Goal: Transaction & Acquisition: Purchase product/service

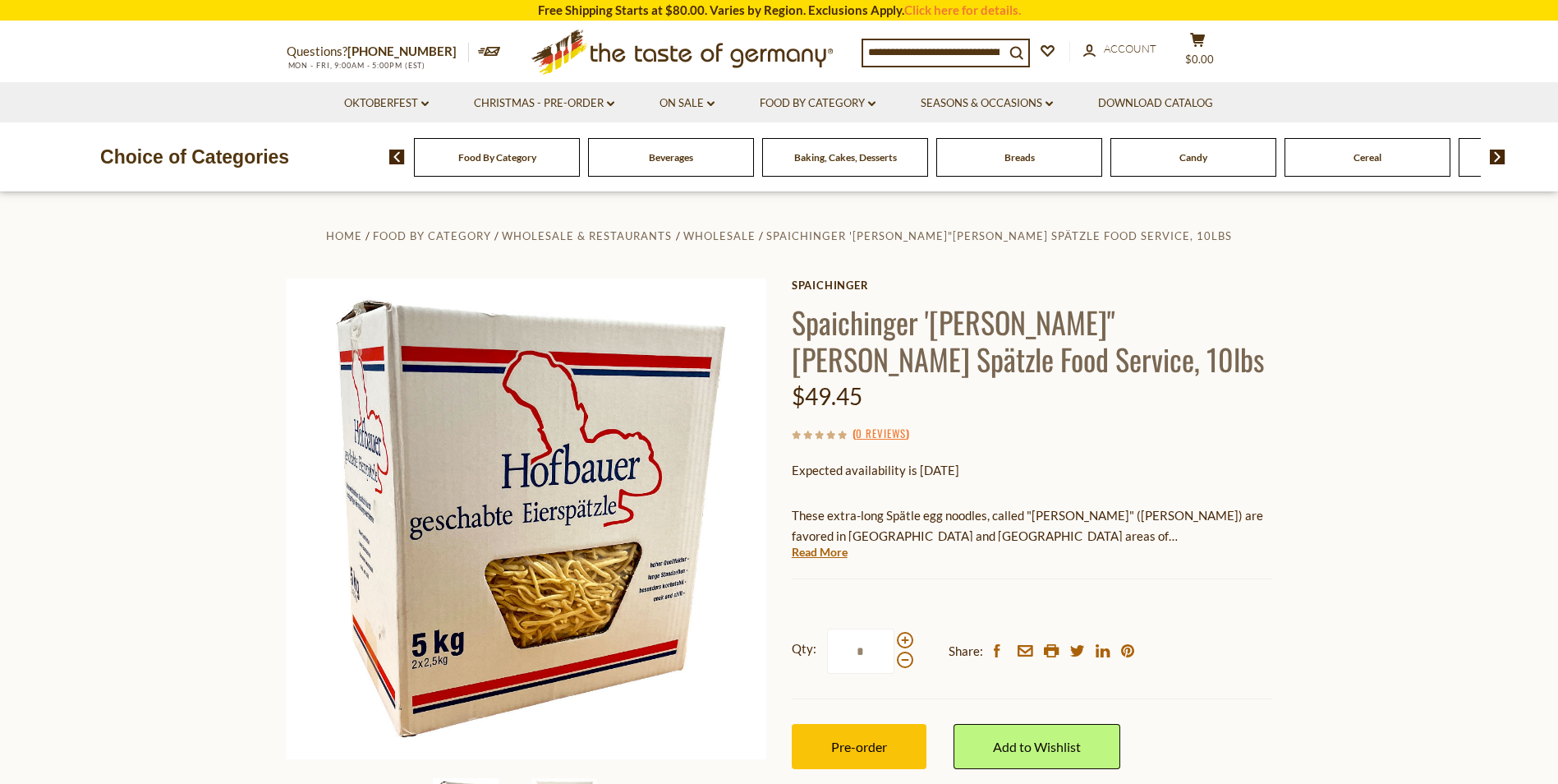
click at [480, 161] on span "Food By Category" at bounding box center [498, 157] width 78 height 12
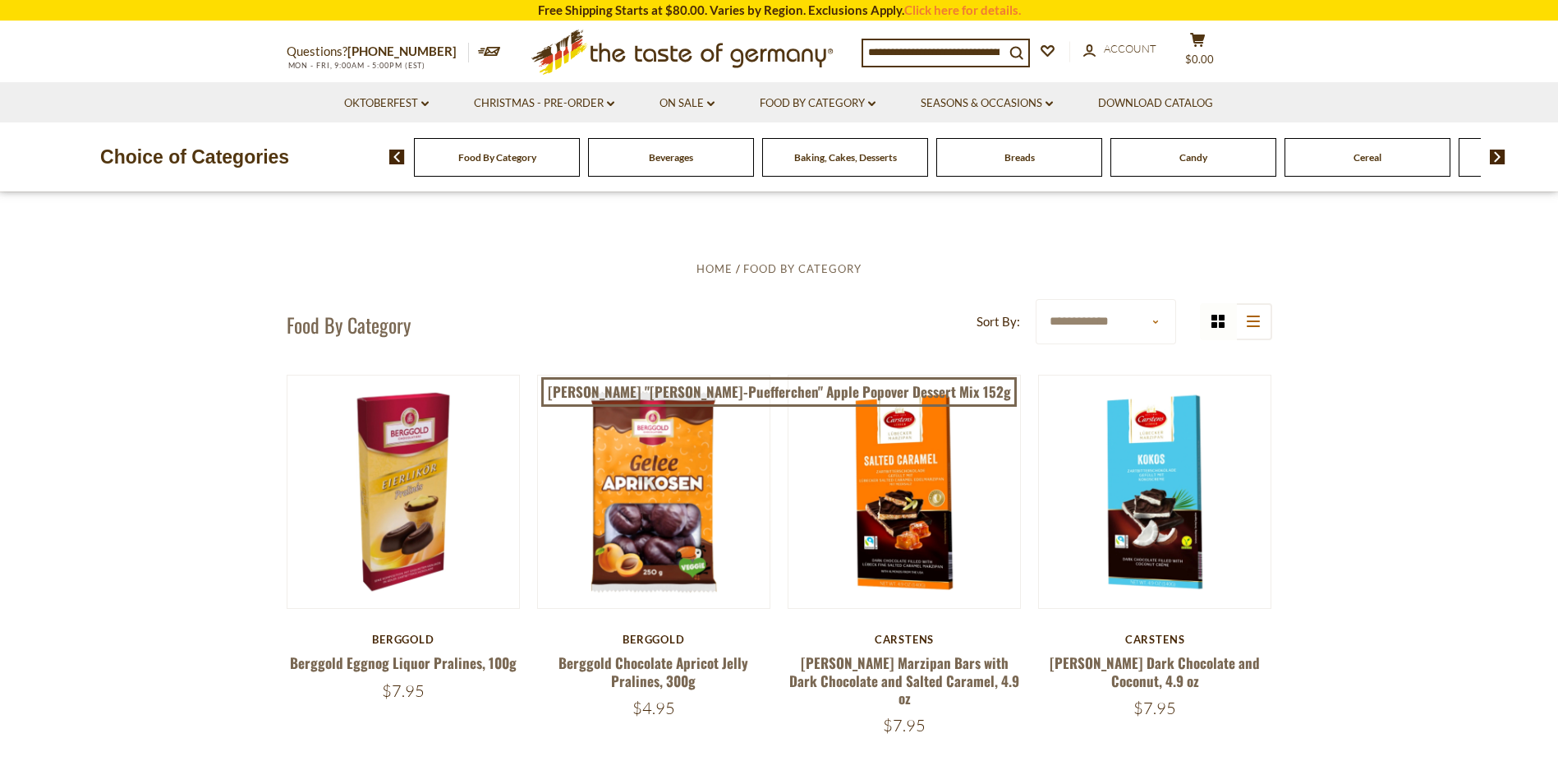
click at [1495, 157] on img at bounding box center [1497, 157] width 16 height 15
click at [1495, 153] on img at bounding box center [1497, 157] width 16 height 15
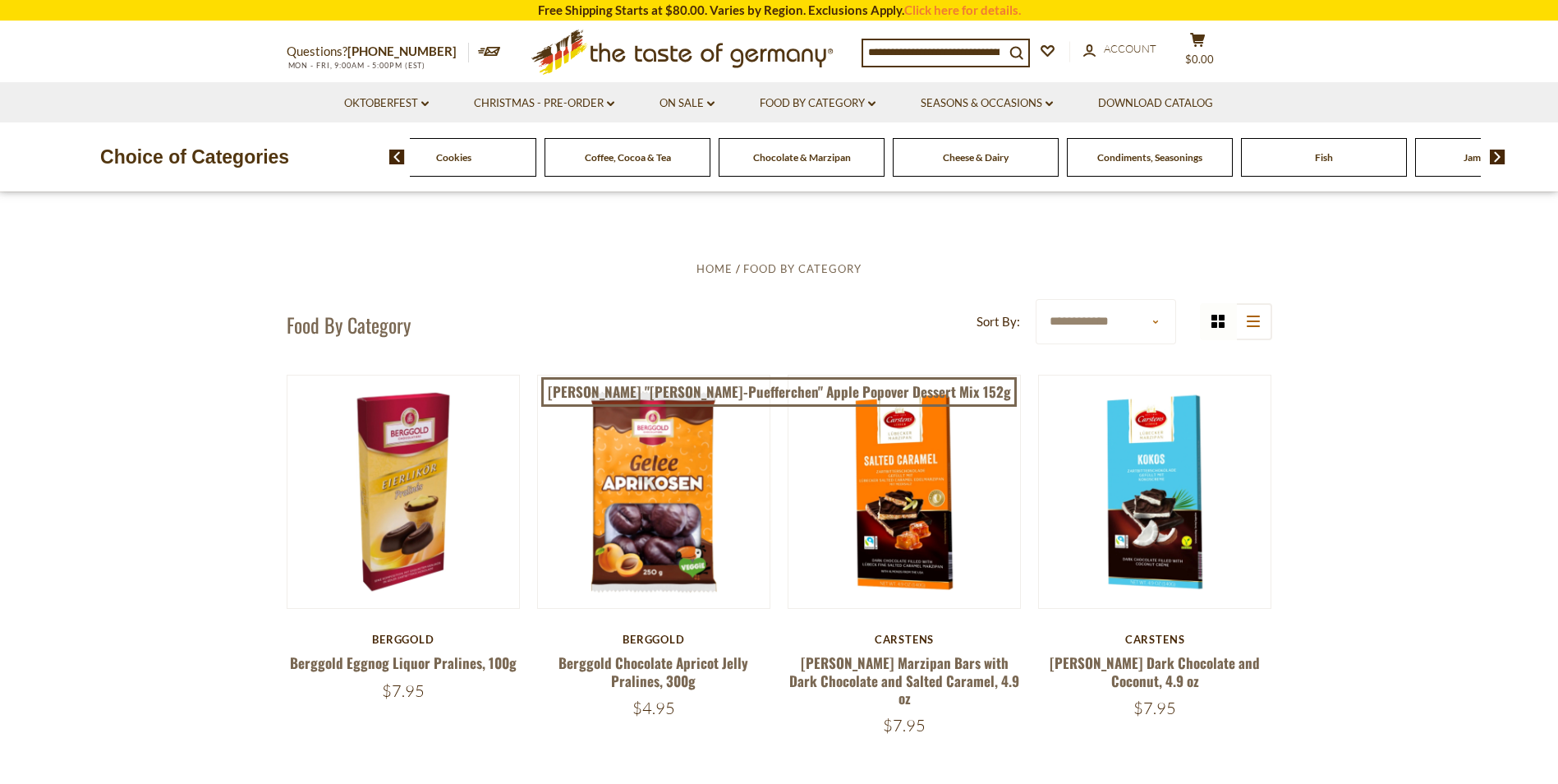
click at [1495, 153] on img at bounding box center [1497, 157] width 16 height 15
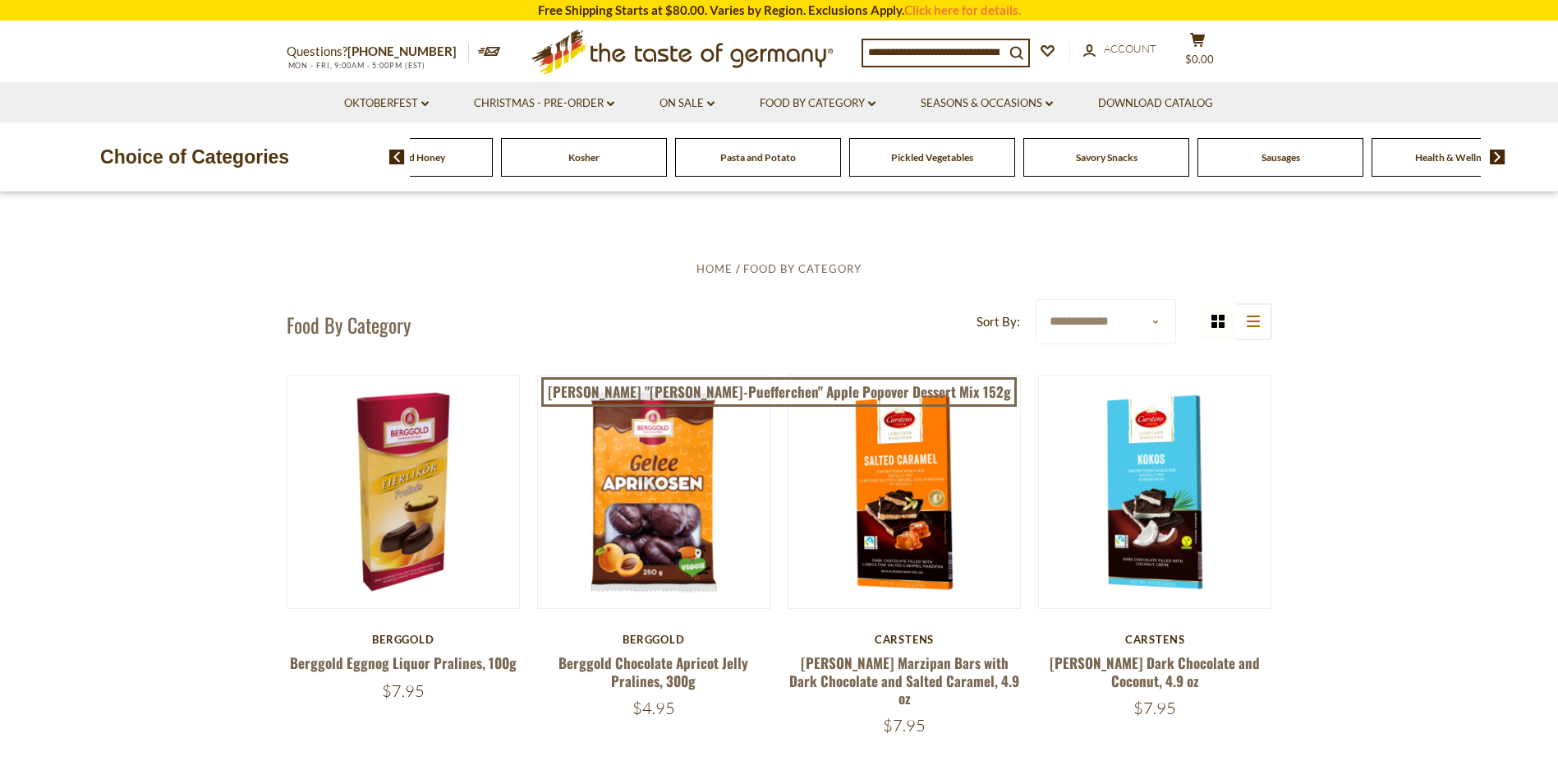
click at [1264, 158] on span "Sausages" at bounding box center [1280, 157] width 38 height 12
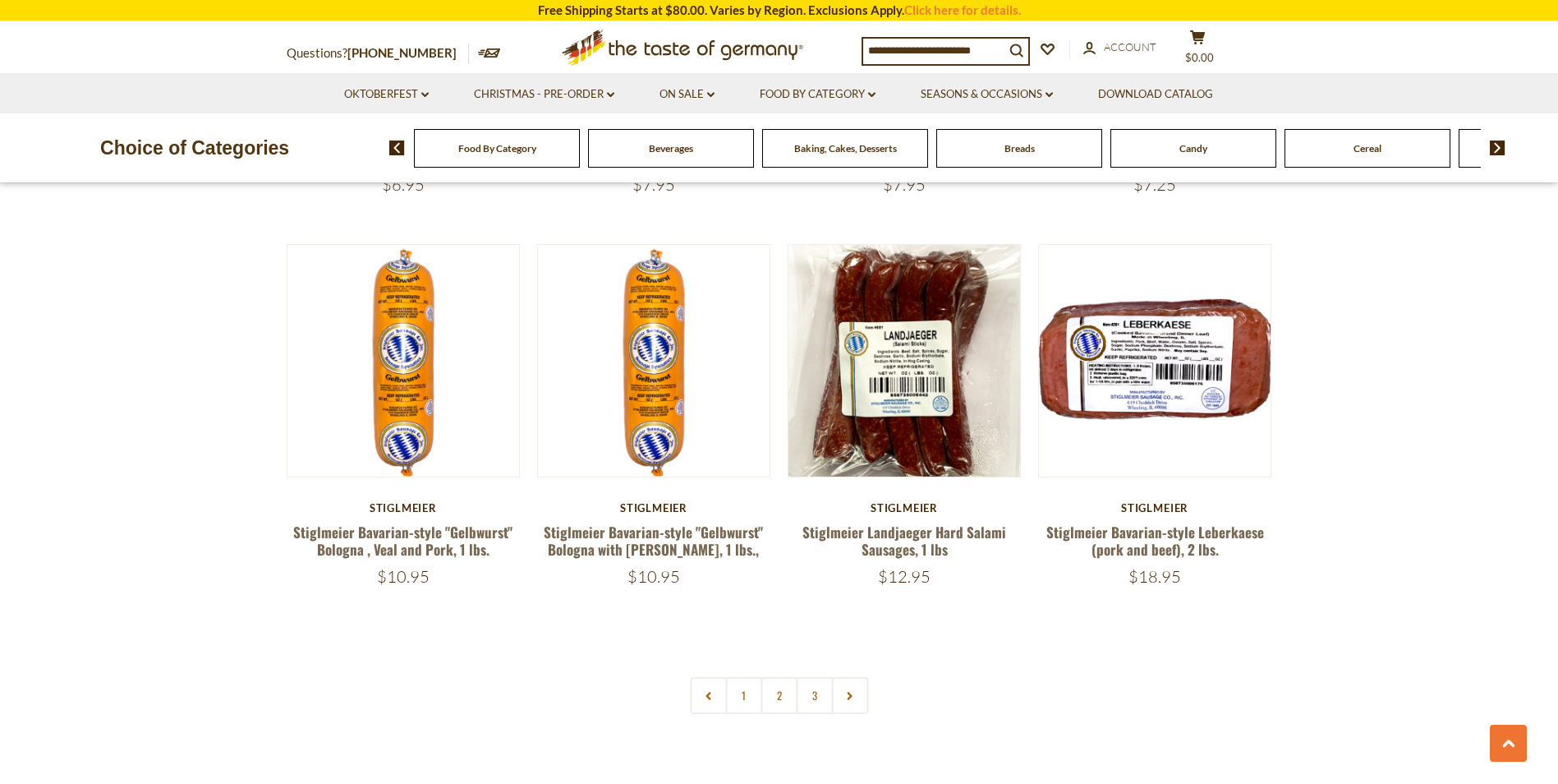
scroll to position [3781, 0]
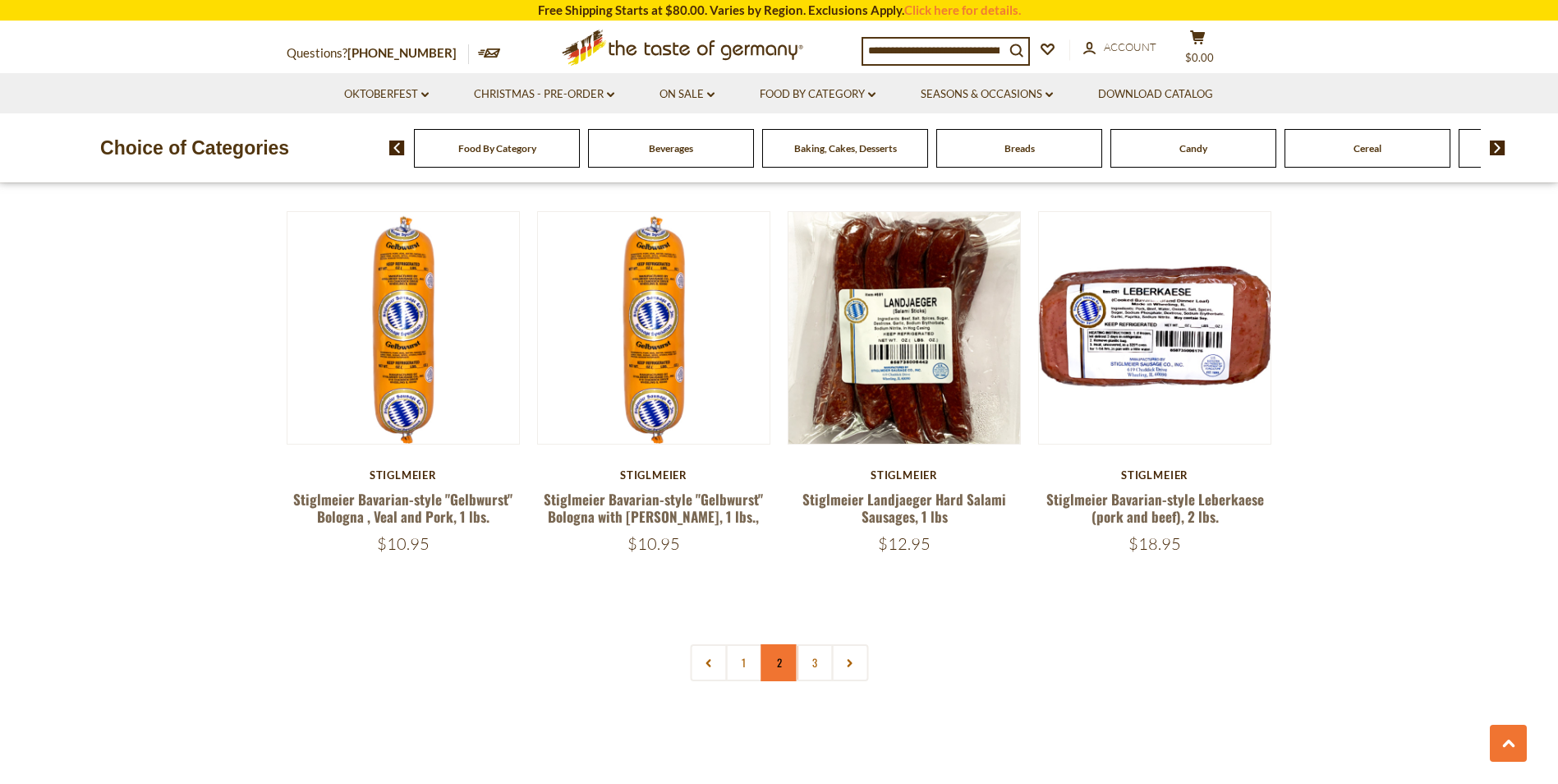
click at [781, 644] on link "2" at bounding box center [779, 663] width 37 height 37
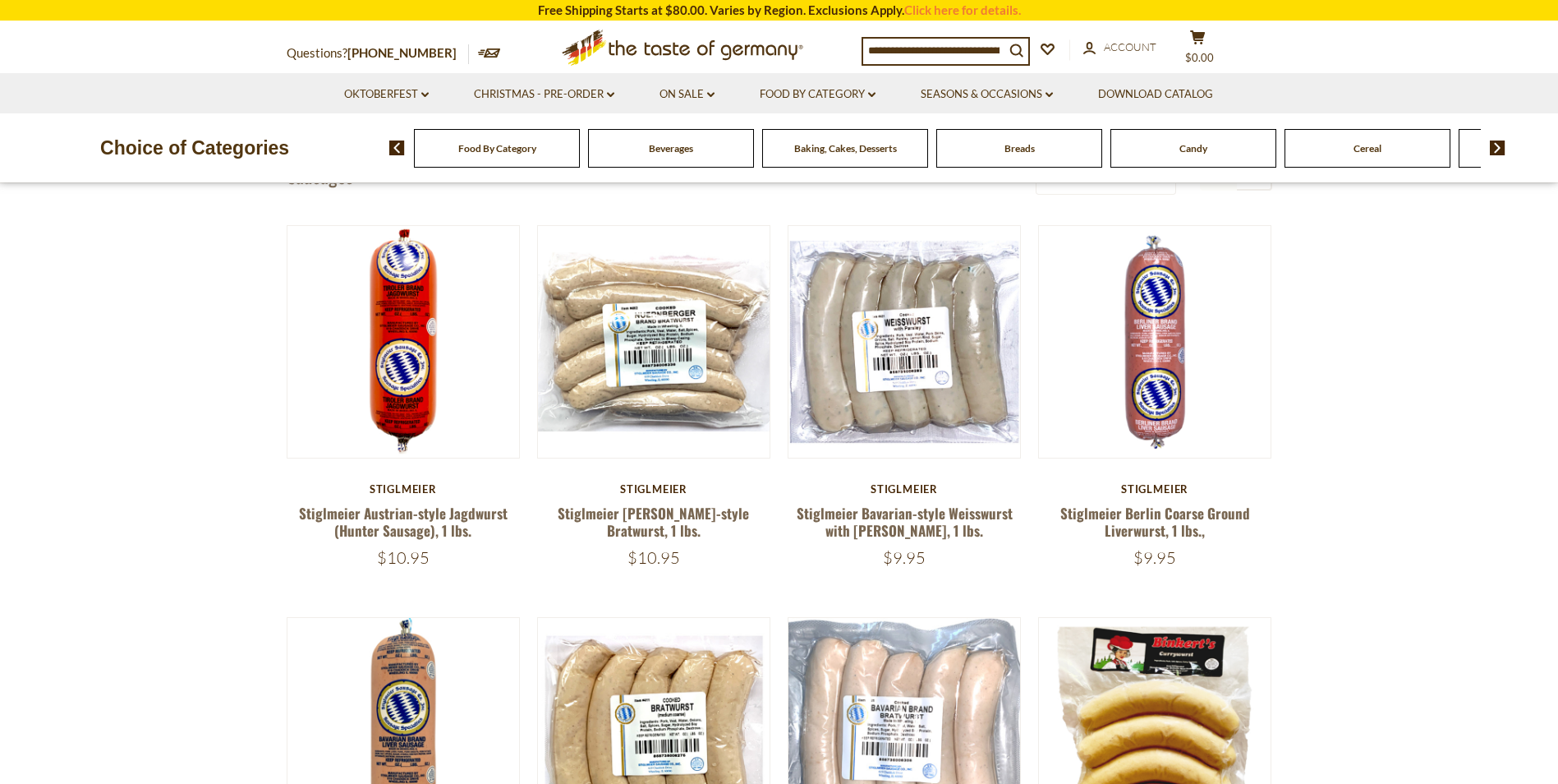
scroll to position [487, 0]
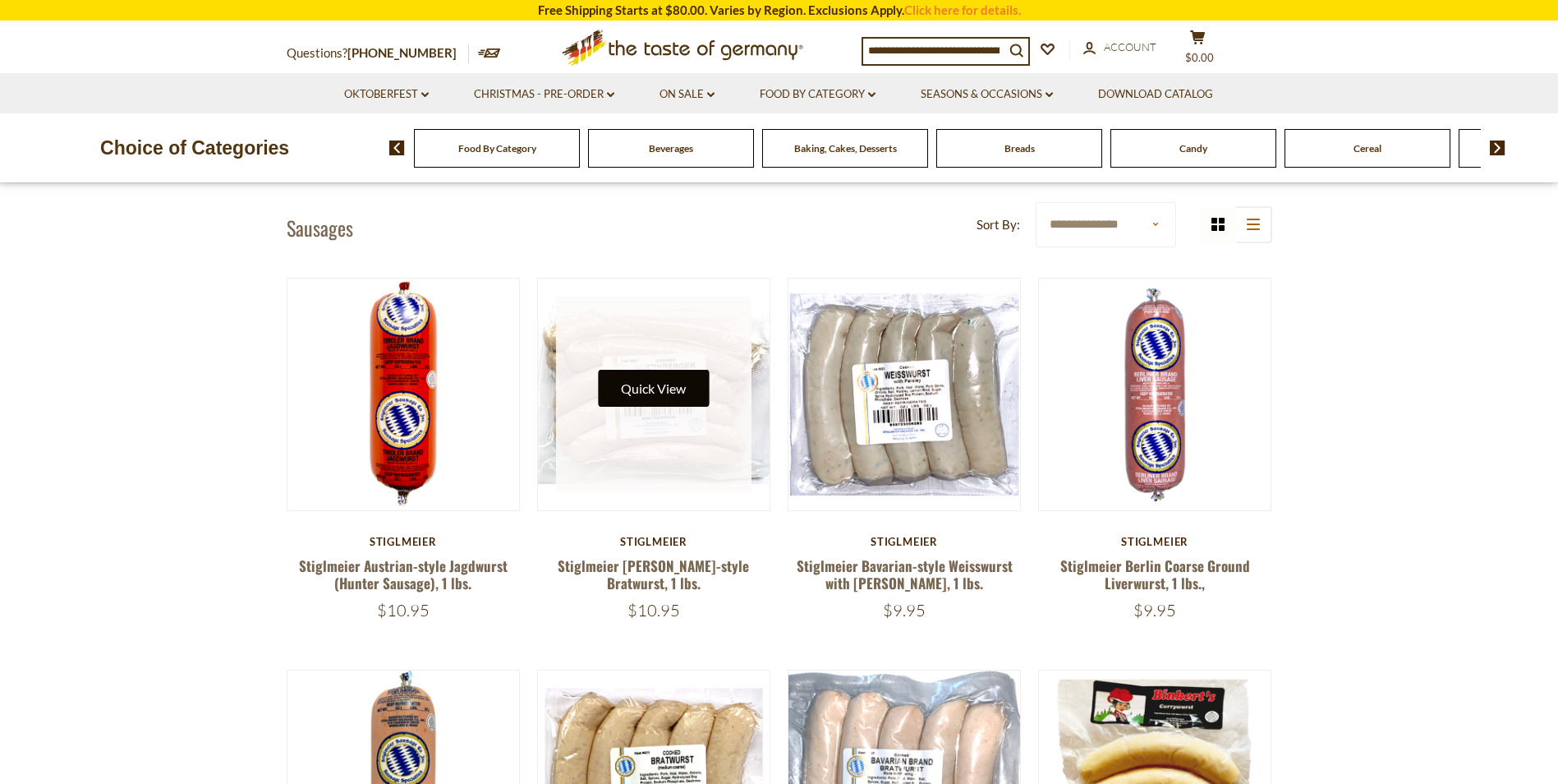
click at [655, 388] on button "Quick View" at bounding box center [653, 388] width 111 height 37
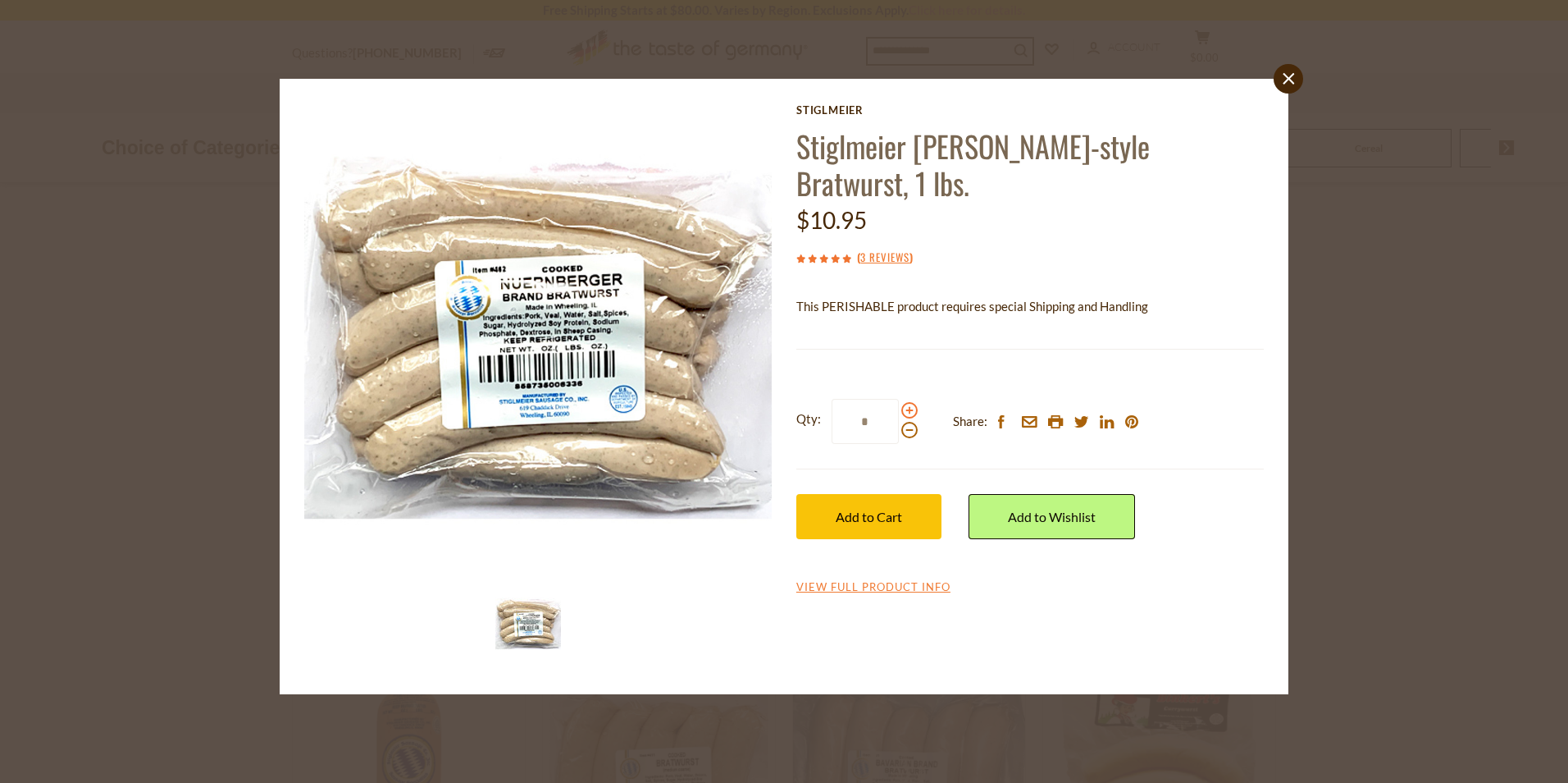
click at [906, 412] on span at bounding box center [909, 411] width 17 height 17
click at [899, 412] on input "*" at bounding box center [864, 421] width 67 height 45
click at [874, 515] on span "Add to Cart" at bounding box center [868, 516] width 66 height 16
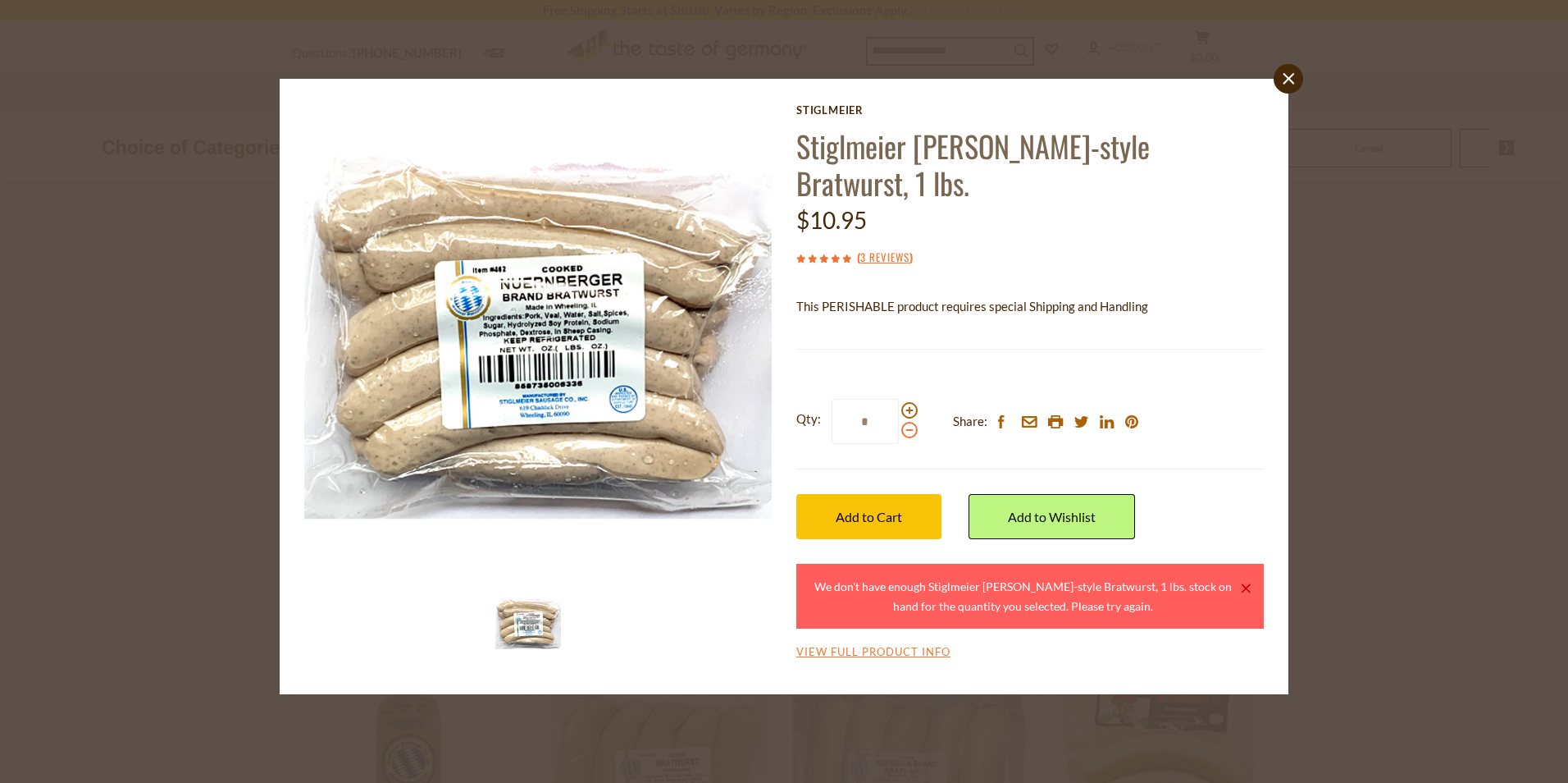
click at [902, 431] on span at bounding box center [909, 430] width 17 height 17
click at [899, 431] on input "*" at bounding box center [864, 421] width 67 height 45
type input "*"
click at [857, 516] on span "Add to Cart" at bounding box center [868, 516] width 66 height 16
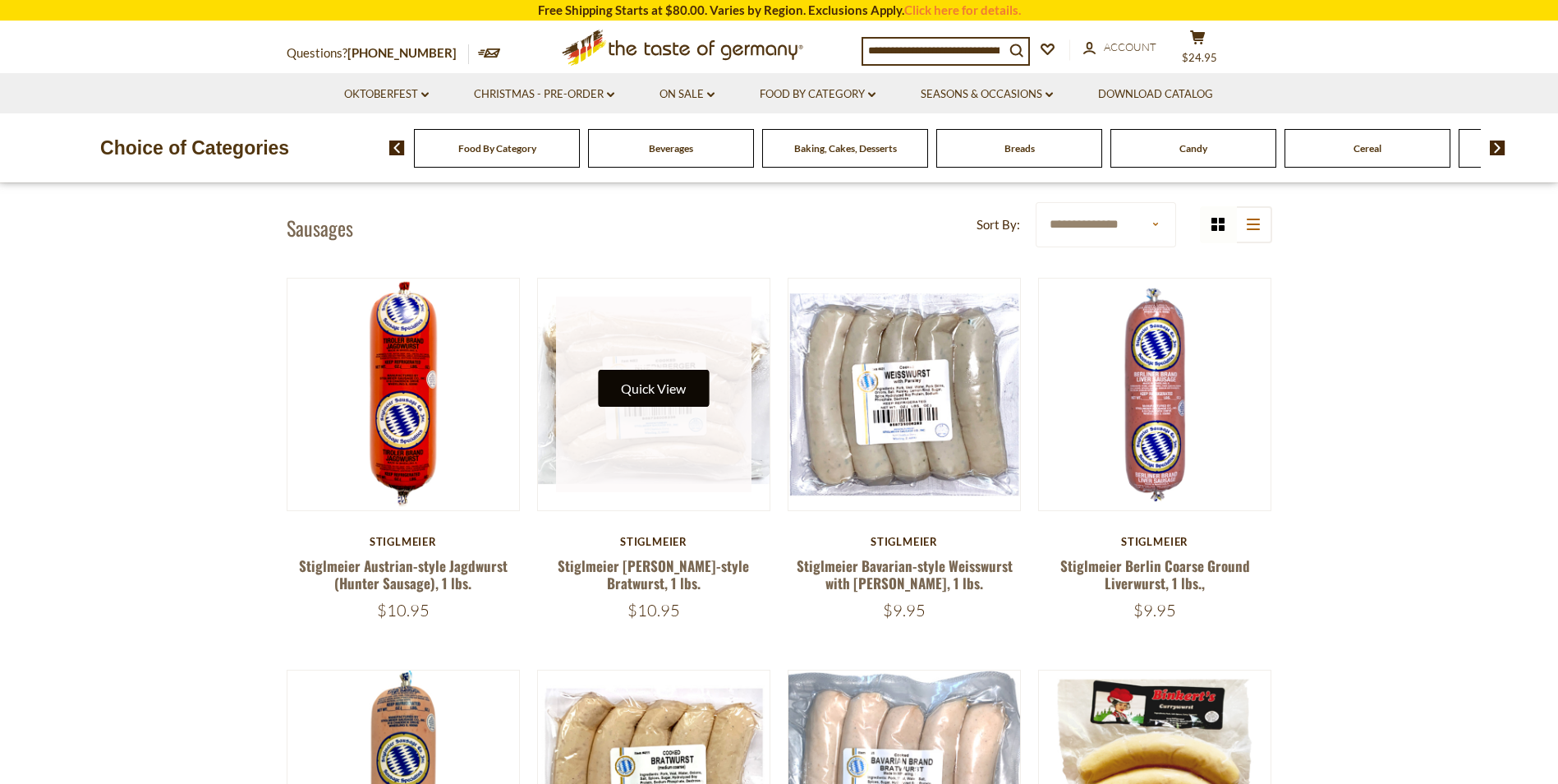
click at [645, 395] on button "Quick View" at bounding box center [653, 388] width 111 height 37
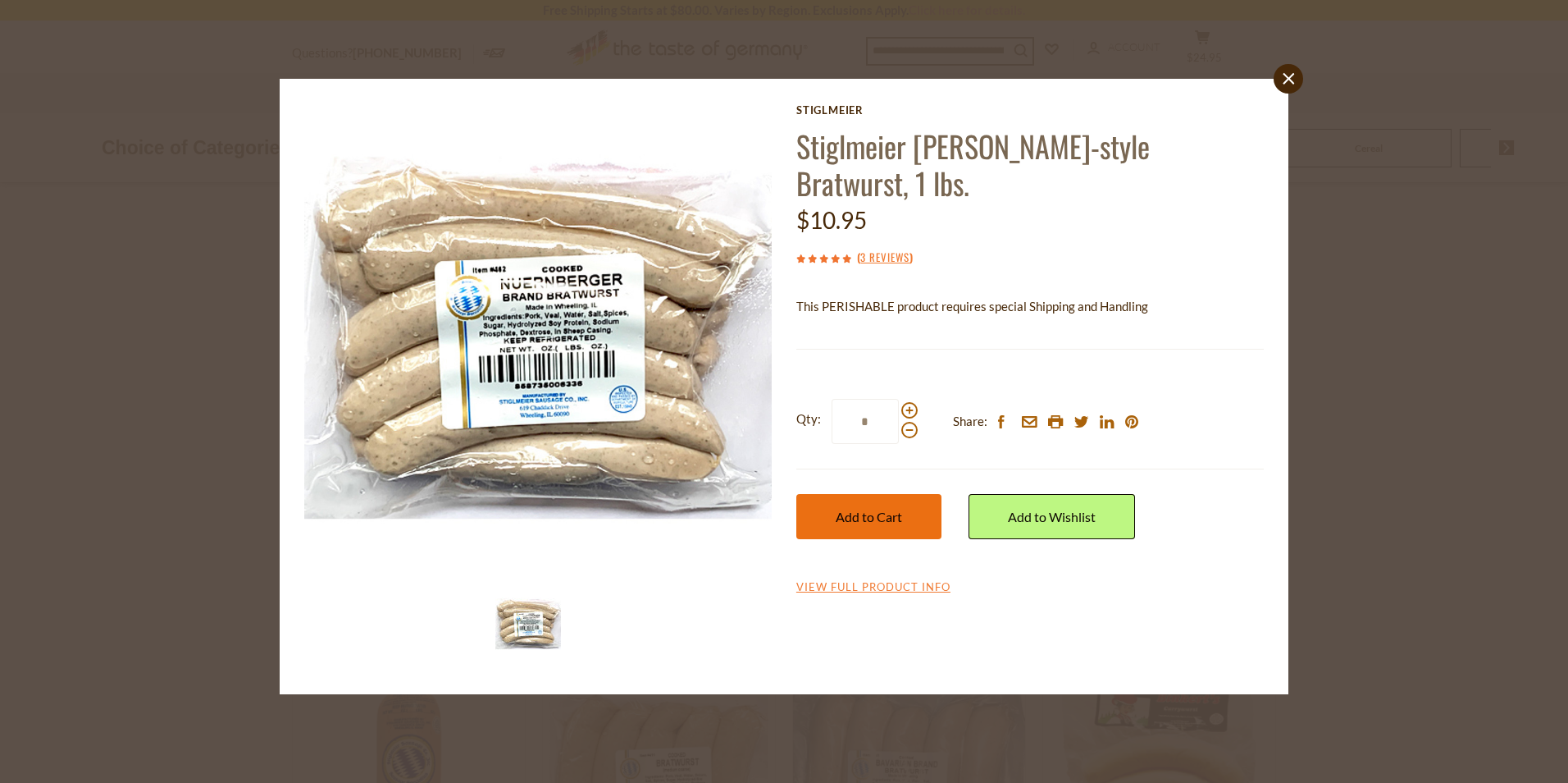
click at [860, 513] on span "Add to Cart" at bounding box center [868, 516] width 66 height 16
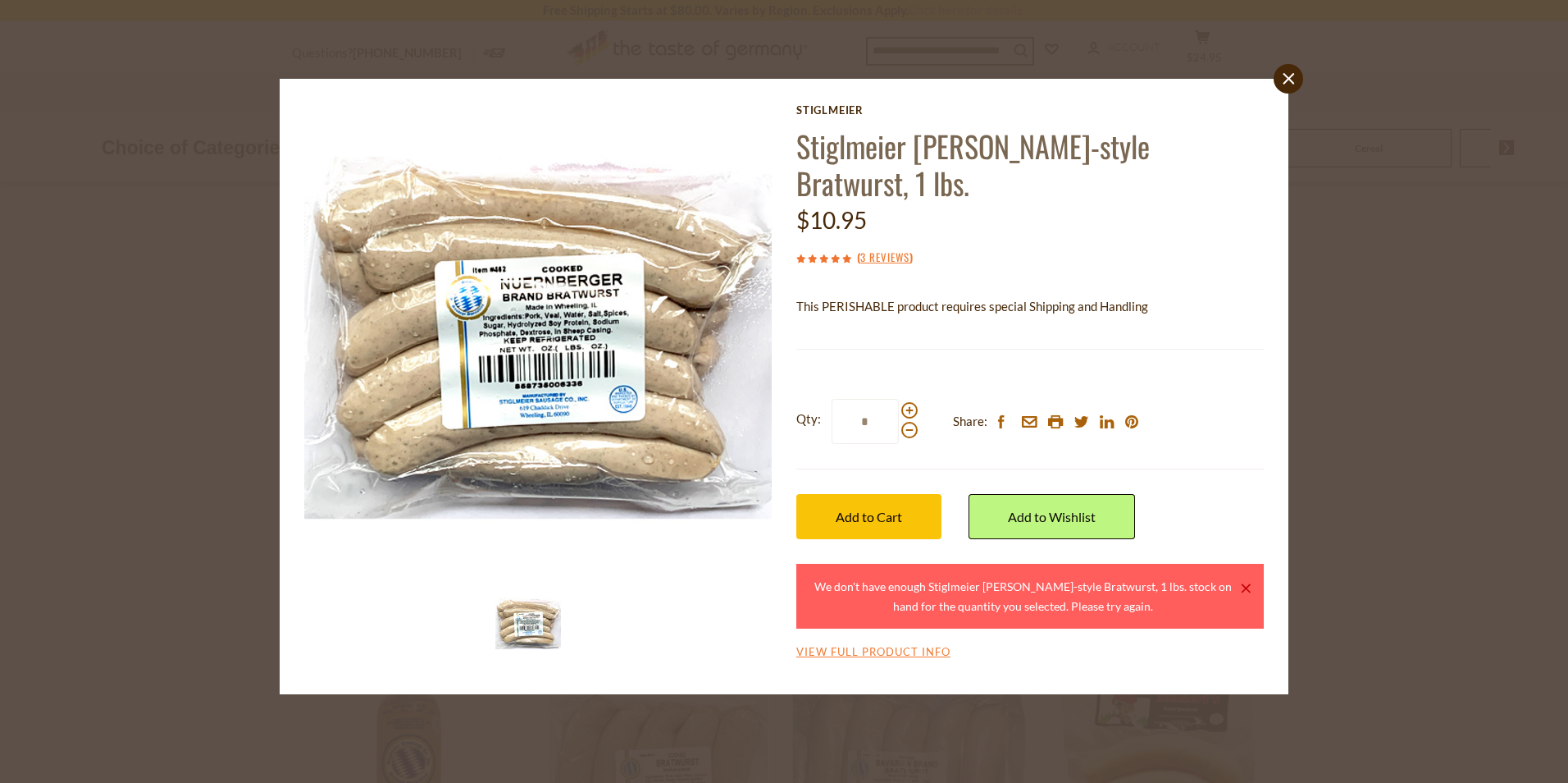
click at [1286, 83] on icon "close" at bounding box center [1288, 78] width 12 height 12
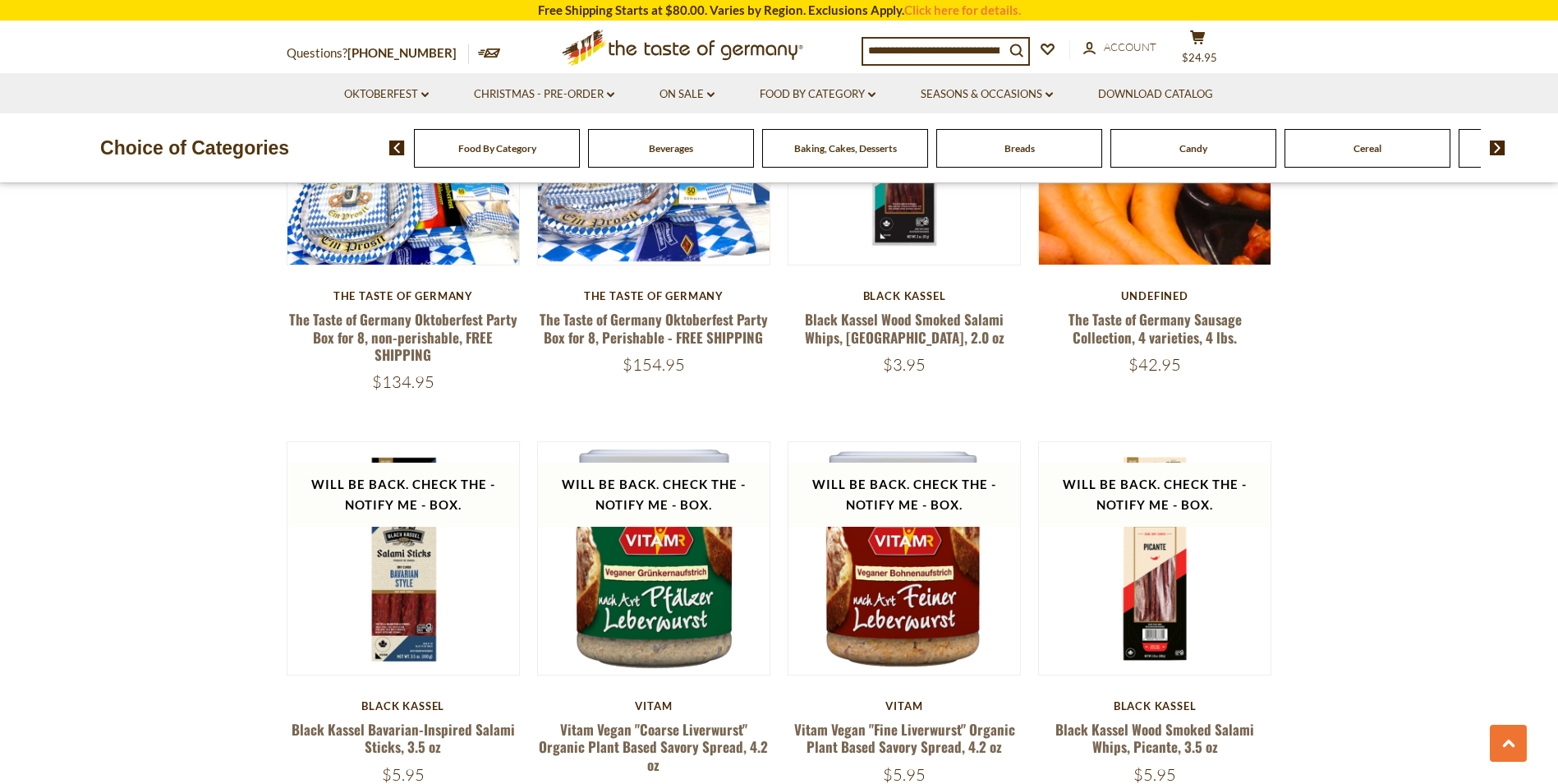
scroll to position [2873, 0]
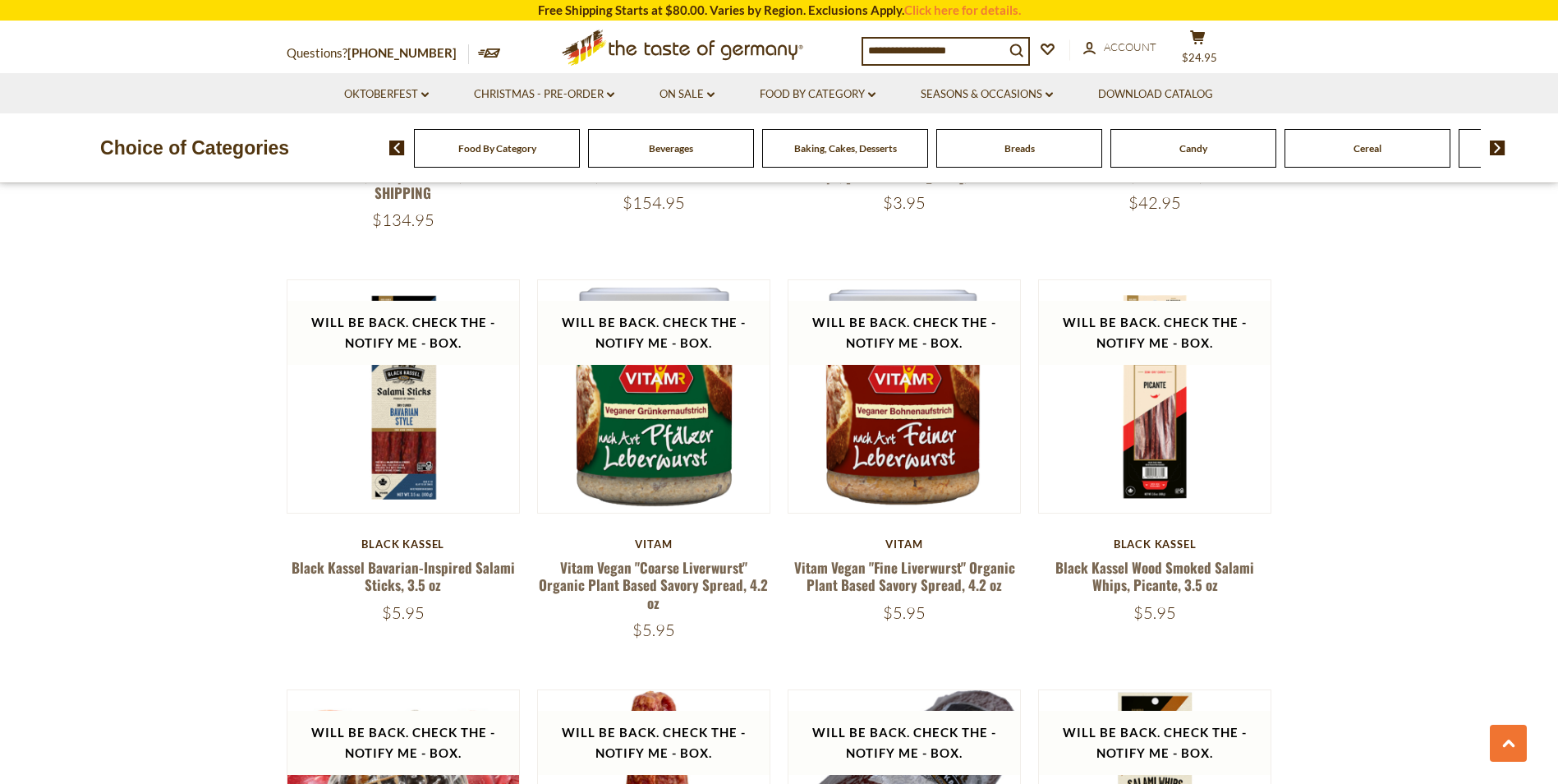
drag, startPoint x: 1556, startPoint y: 408, endPoint x: 1537, endPoint y: 480, distance: 74.5
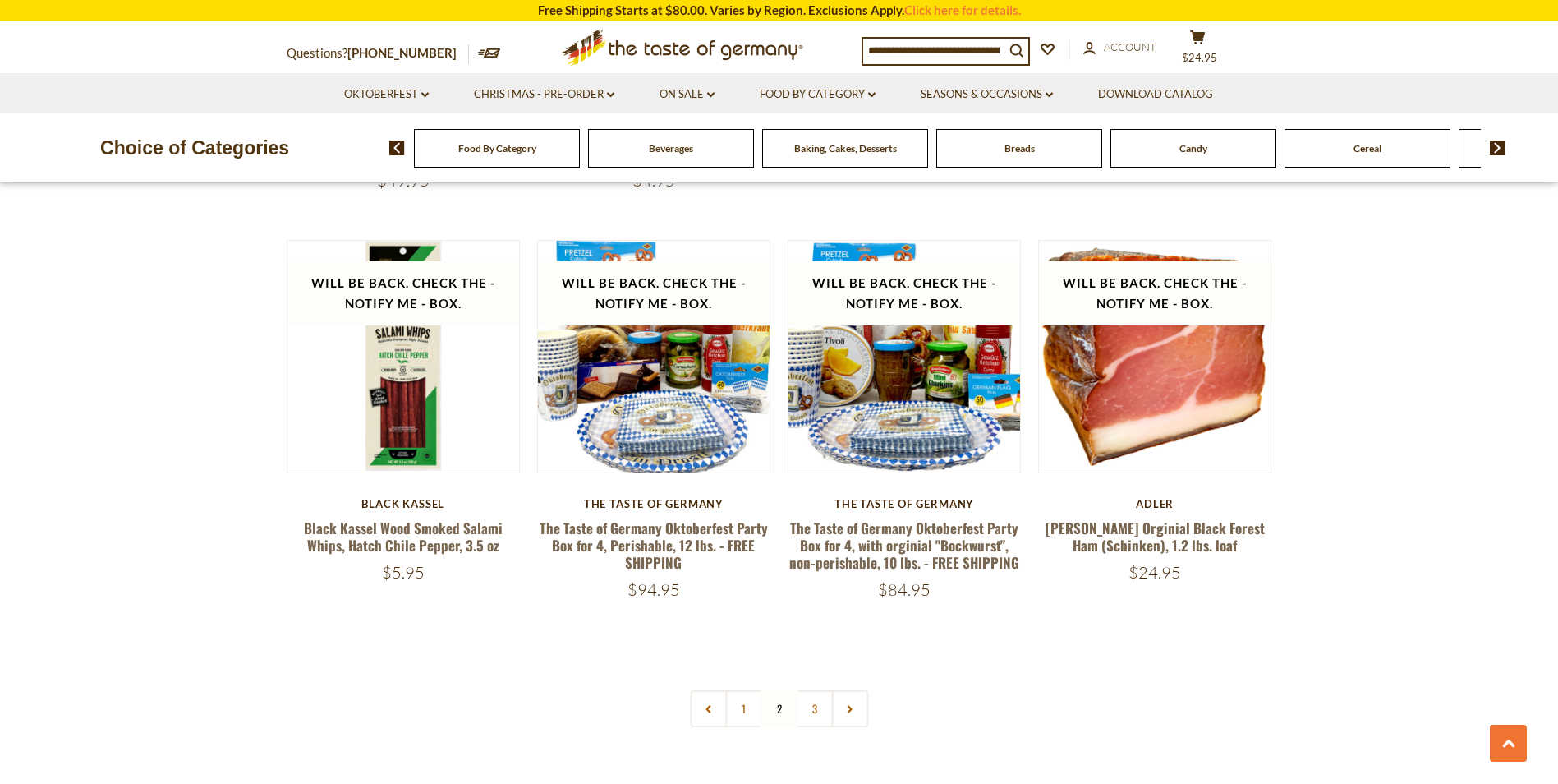
scroll to position [3751, 0]
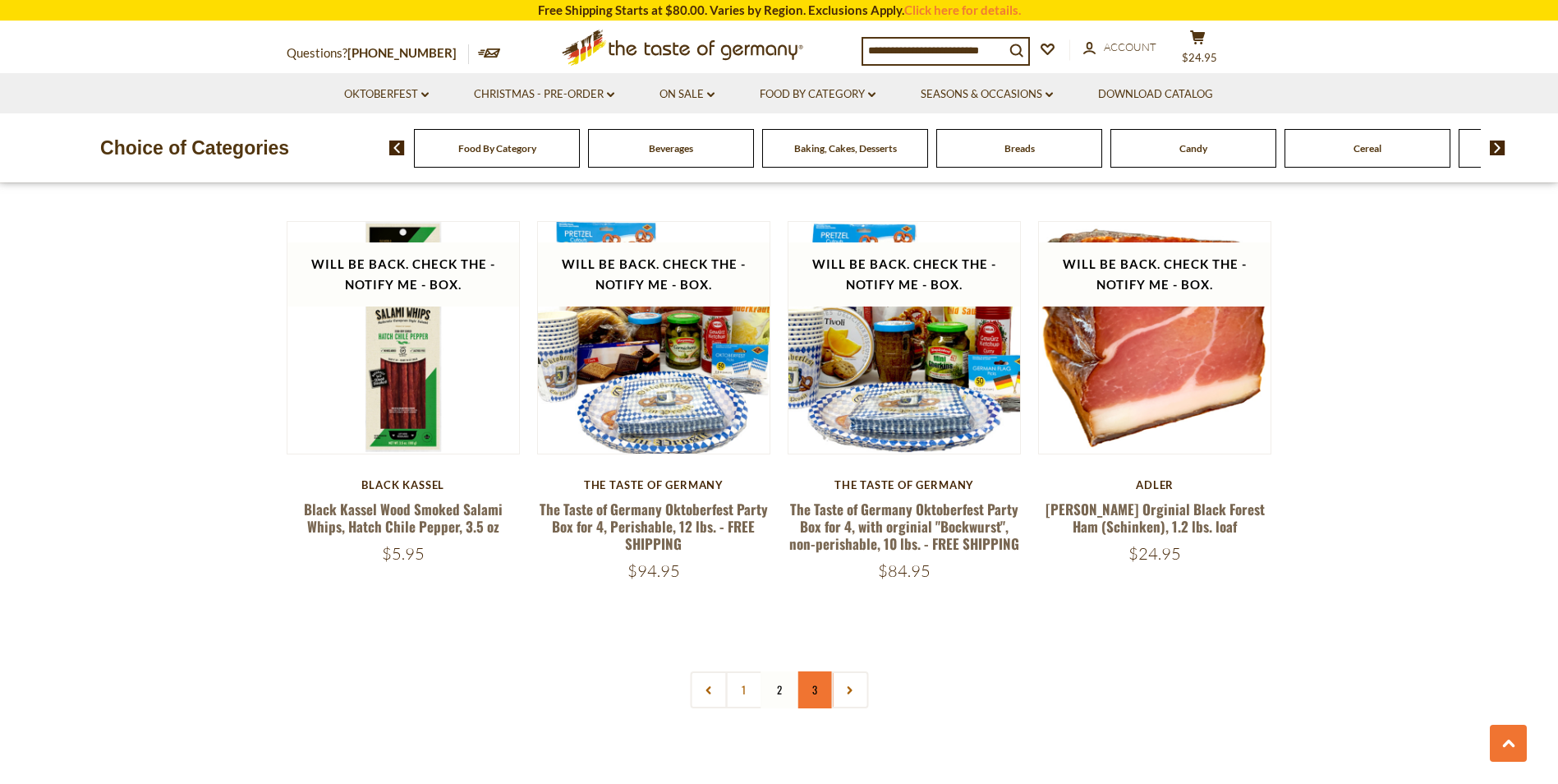
click at [812, 671] on link "3" at bounding box center [815, 690] width 37 height 37
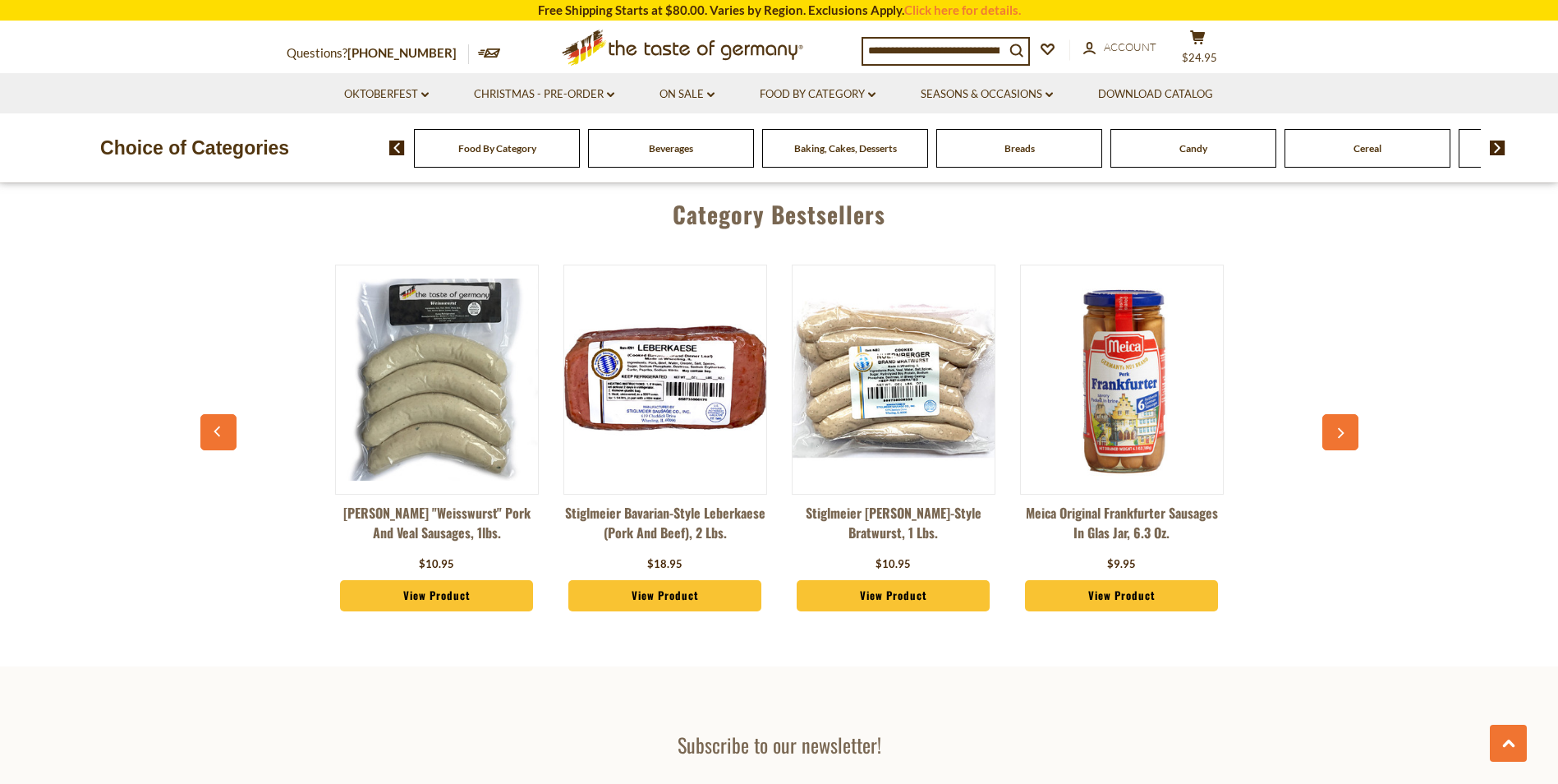
scroll to position [1585, 0]
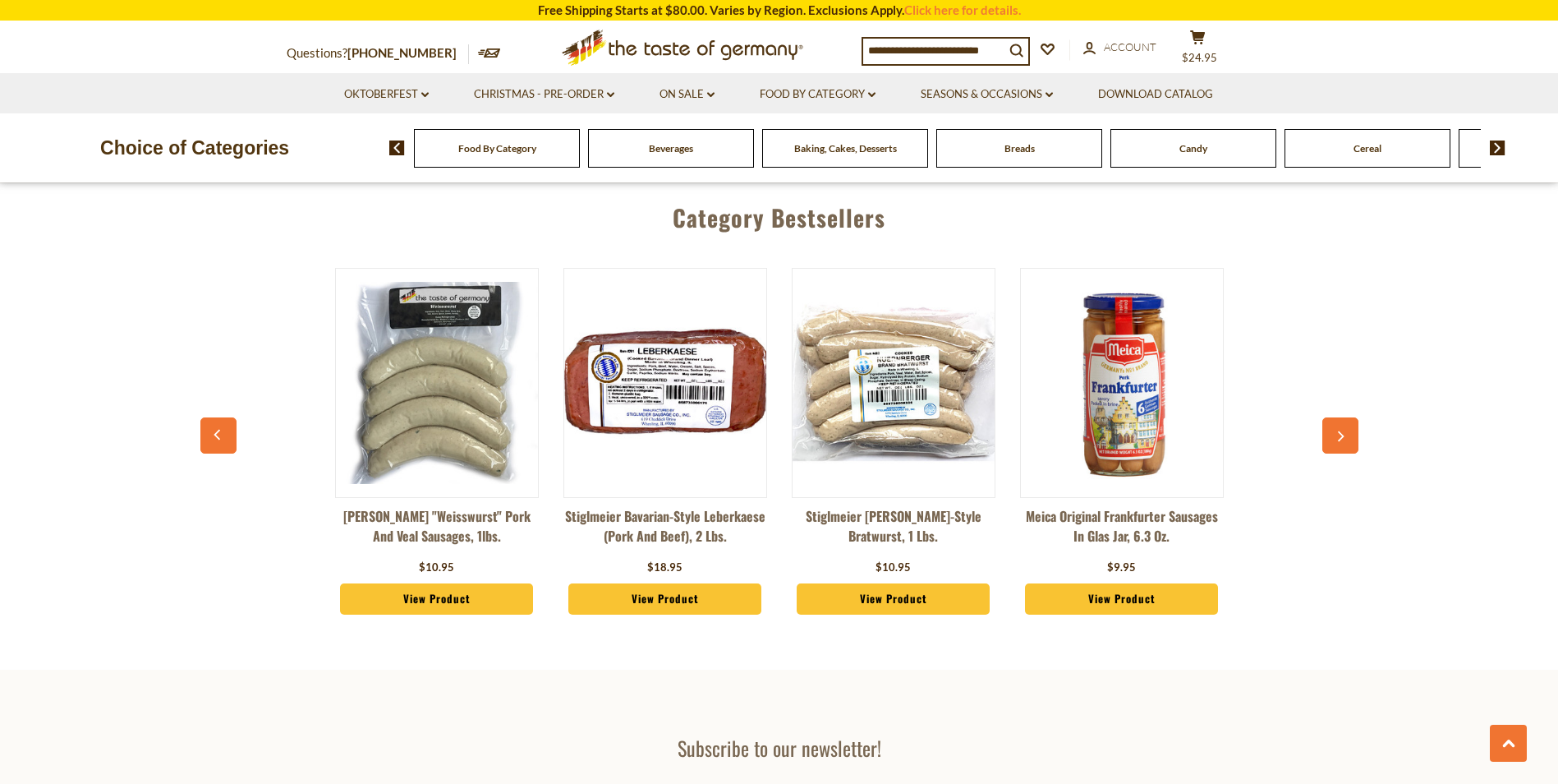
click at [913, 599] on link "View Product" at bounding box center [894, 598] width 194 height 31
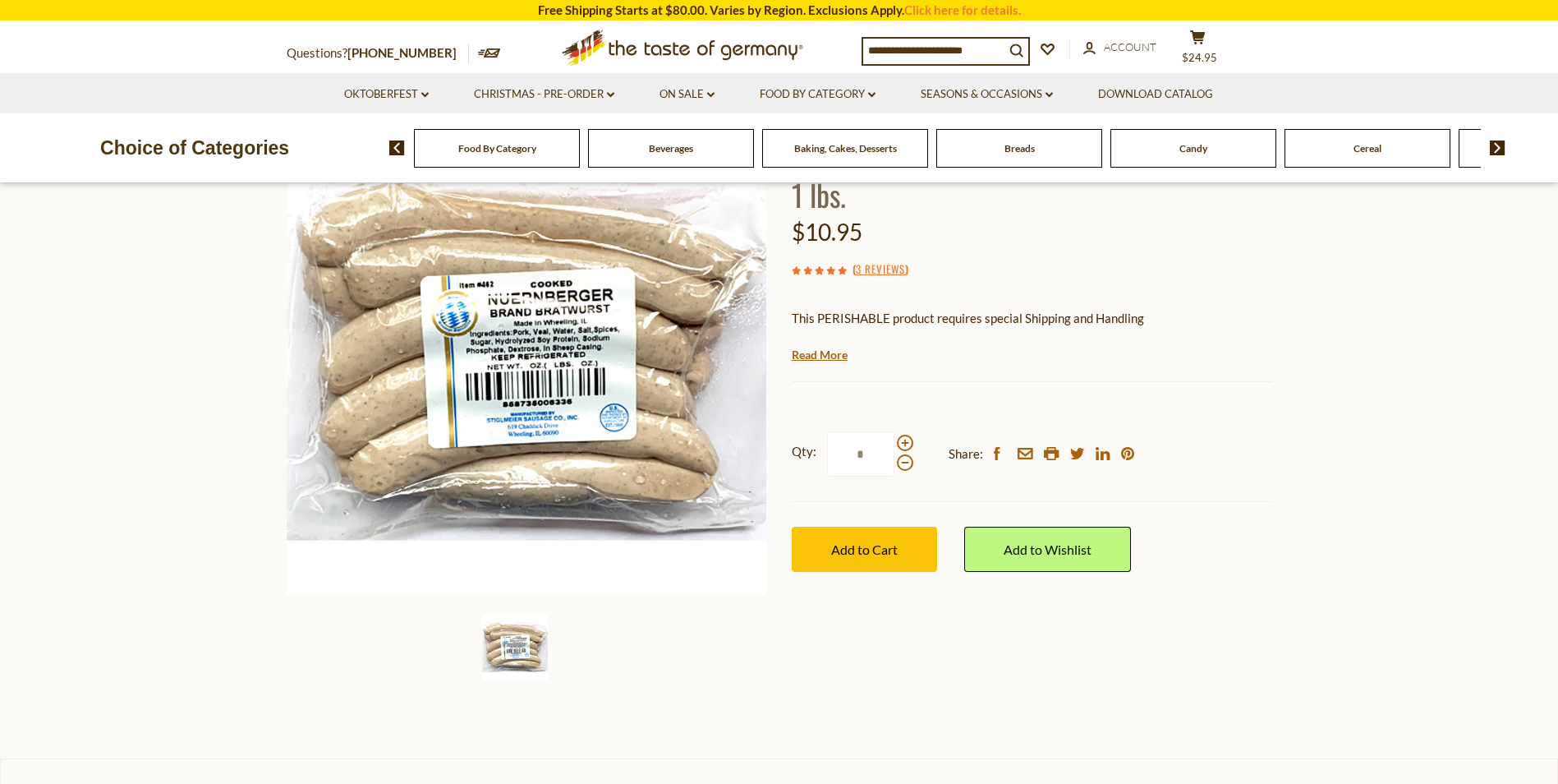
scroll to position [159, 0]
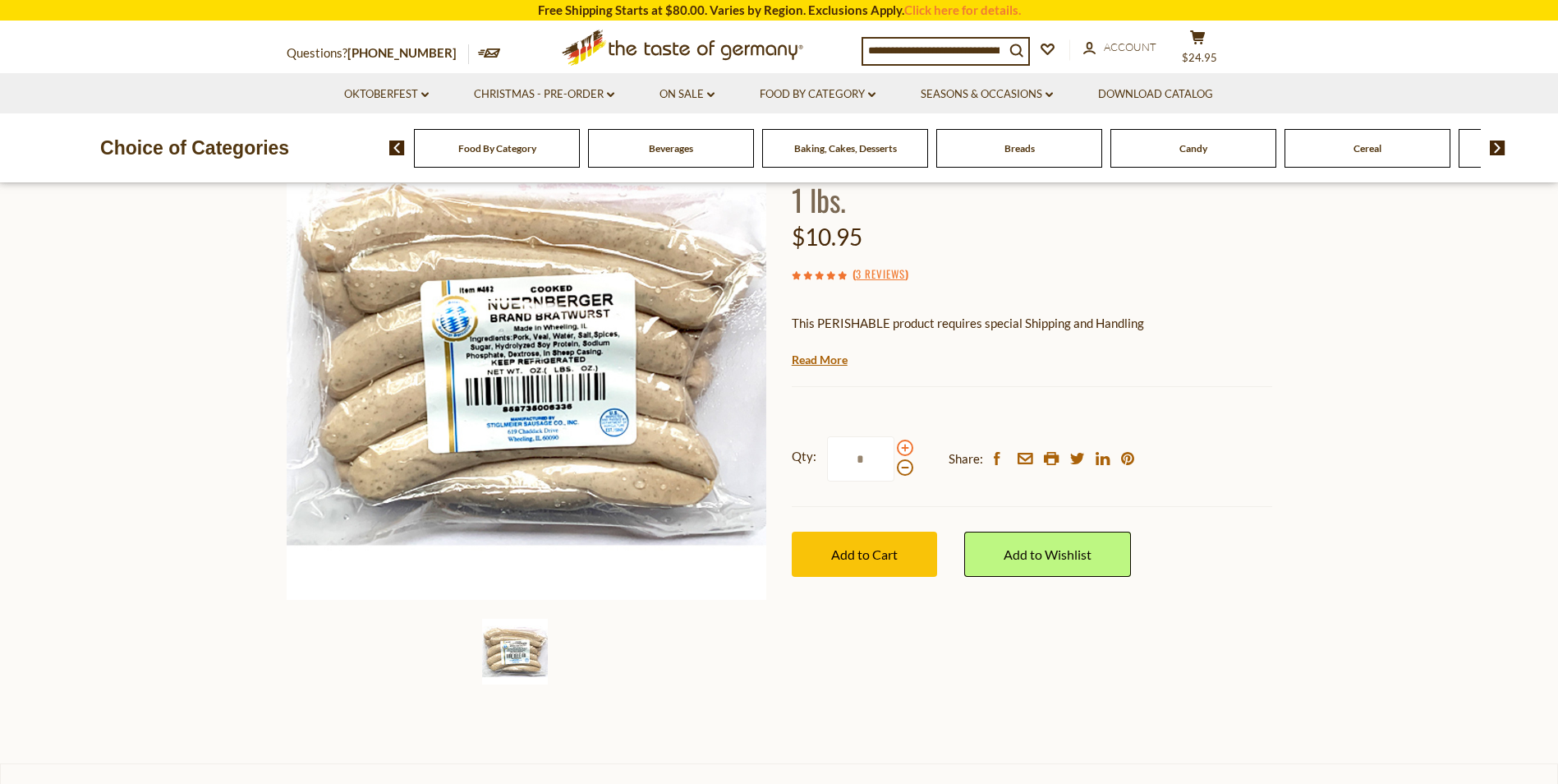
click at [908, 451] on span at bounding box center [905, 447] width 17 height 17
click at [894, 451] on input "*" at bounding box center [861, 459] width 67 height 45
click at [907, 449] on span at bounding box center [905, 447] width 17 height 17
click at [894, 449] on input "*" at bounding box center [861, 459] width 67 height 45
type input "*"
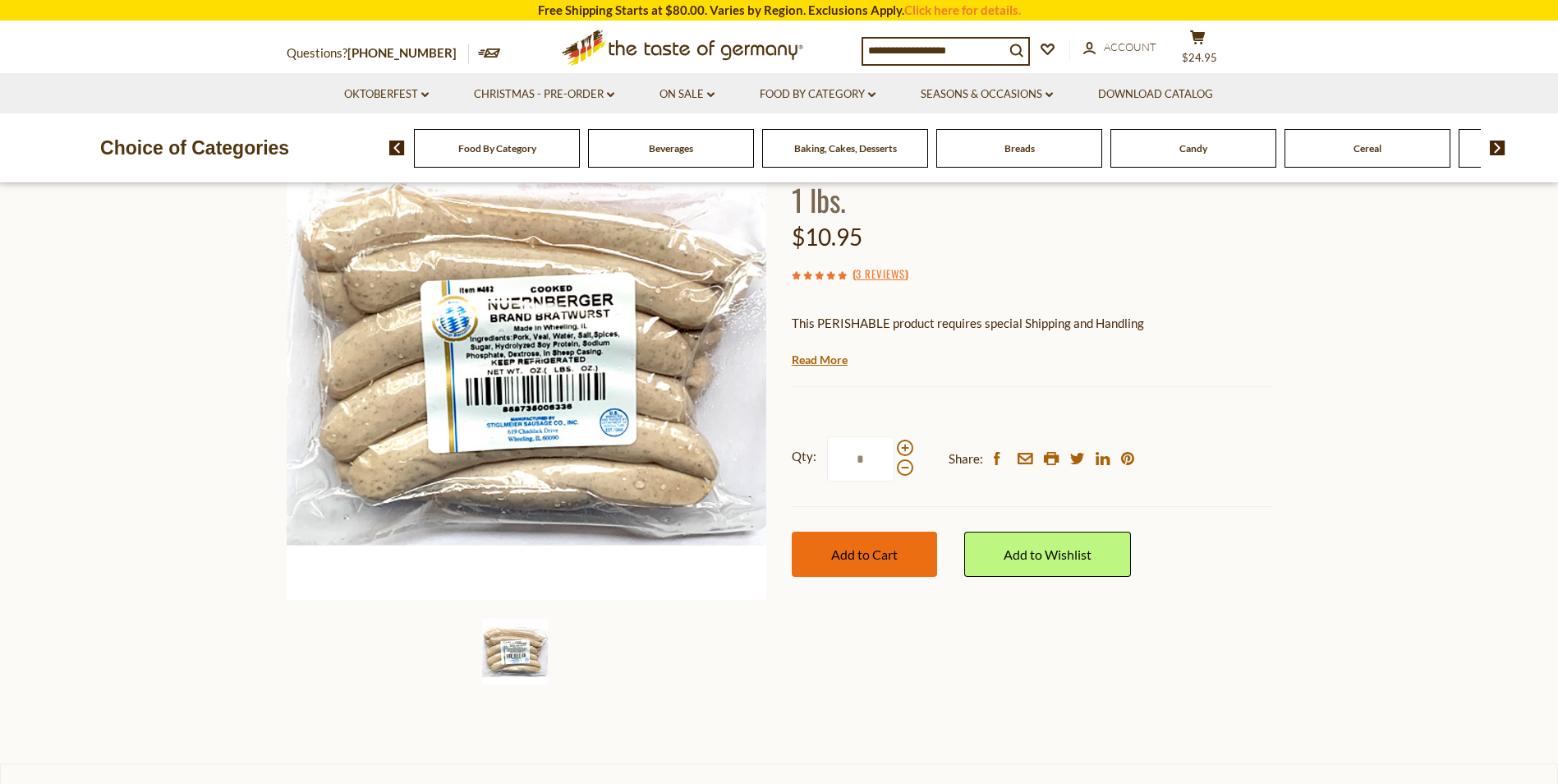
click at [879, 556] on span "Add to Cart" at bounding box center [864, 554] width 66 height 16
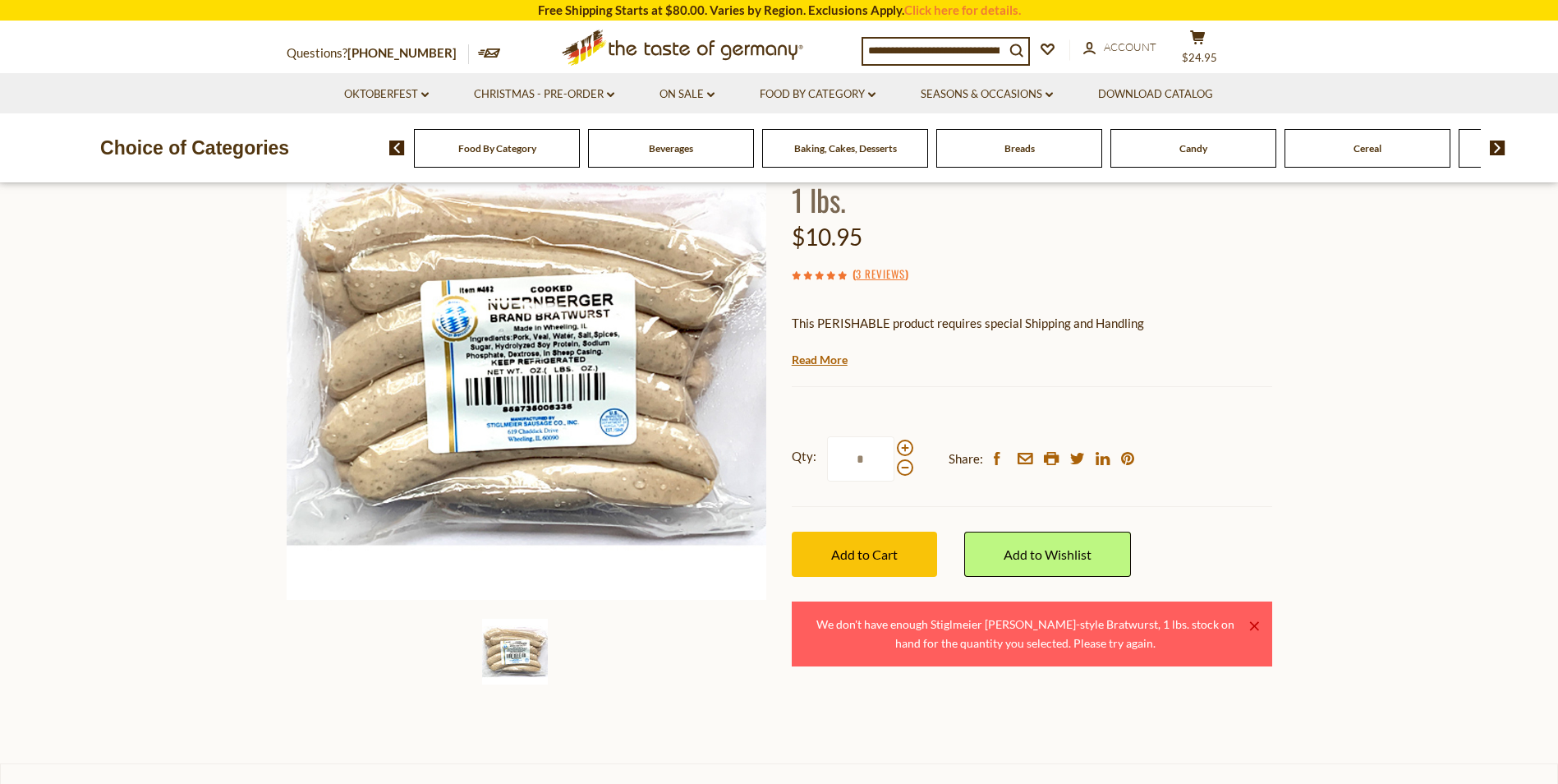
click at [1256, 621] on link "×" at bounding box center [1254, 626] width 10 height 10
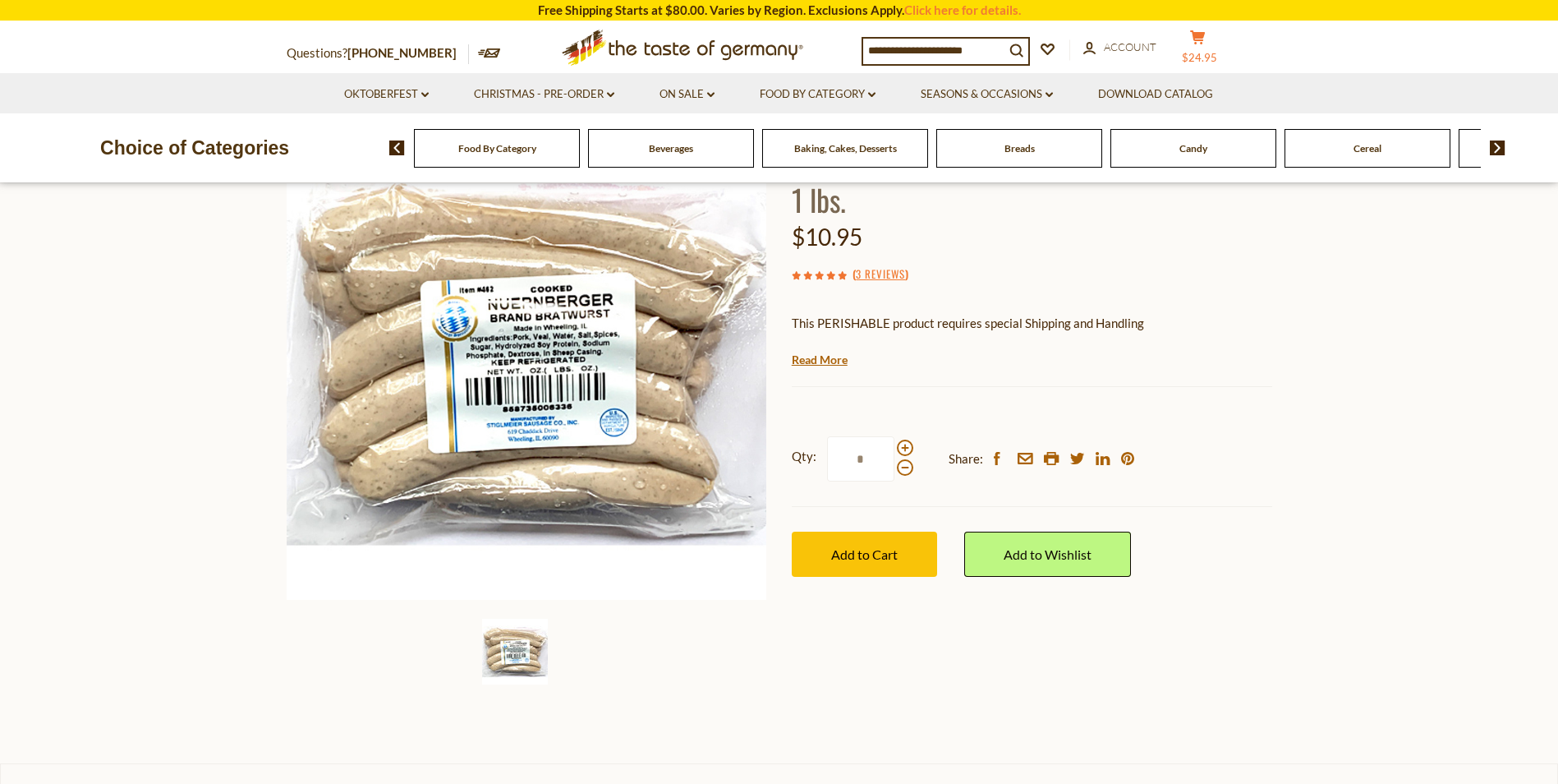
click at [1206, 41] on icon "cart" at bounding box center [1198, 37] width 16 height 14
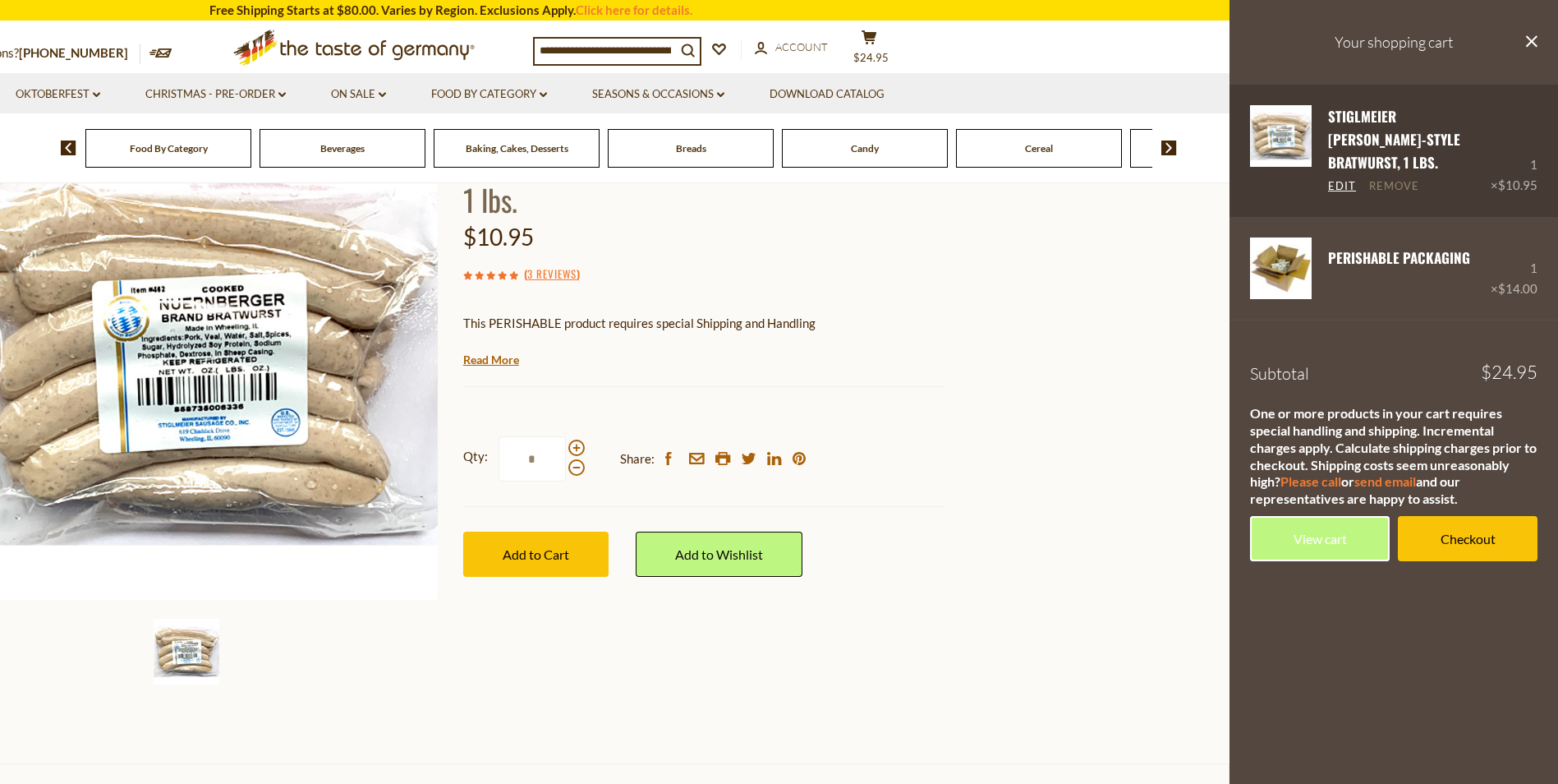
click at [1392, 179] on link "Remove" at bounding box center [1395, 186] width 50 height 15
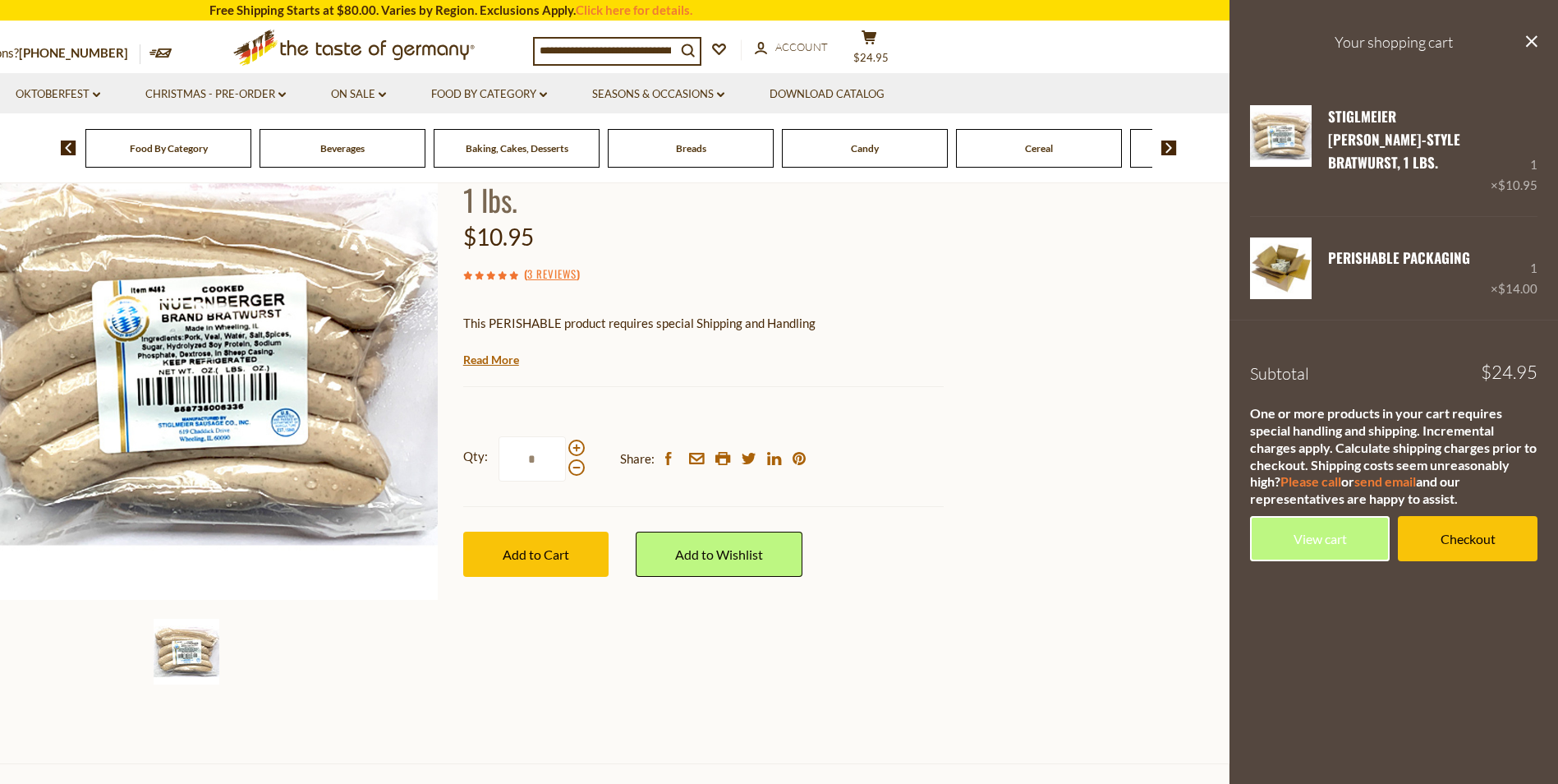
click at [1392, 179] on link "Remove" at bounding box center [1395, 186] width 50 height 15
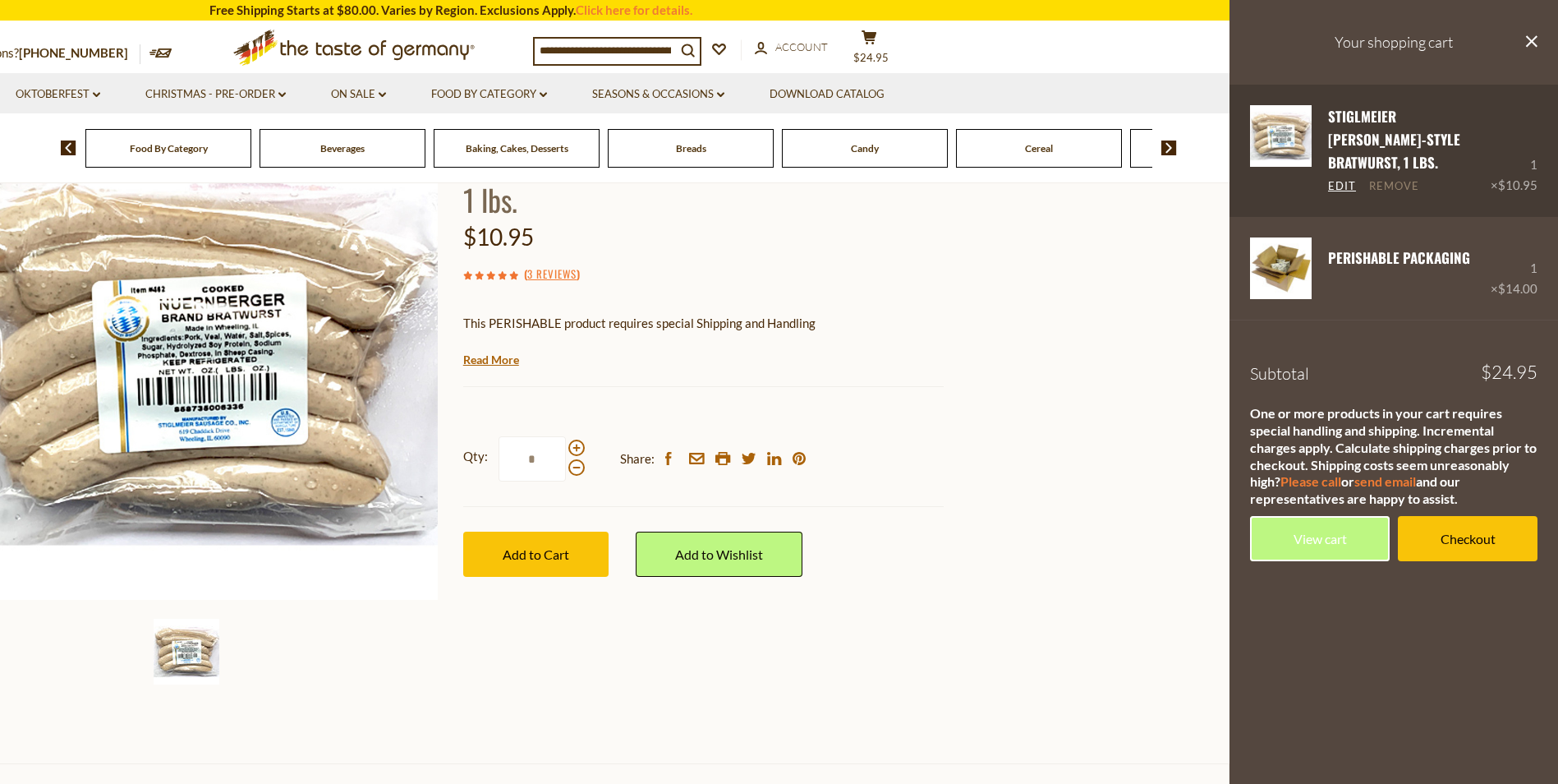
click at [1386, 179] on link "Remove" at bounding box center [1395, 186] width 50 height 15
click at [1373, 179] on link "Remove" at bounding box center [1395, 186] width 50 height 15
click at [1341, 179] on link "Edit" at bounding box center [1343, 186] width 28 height 15
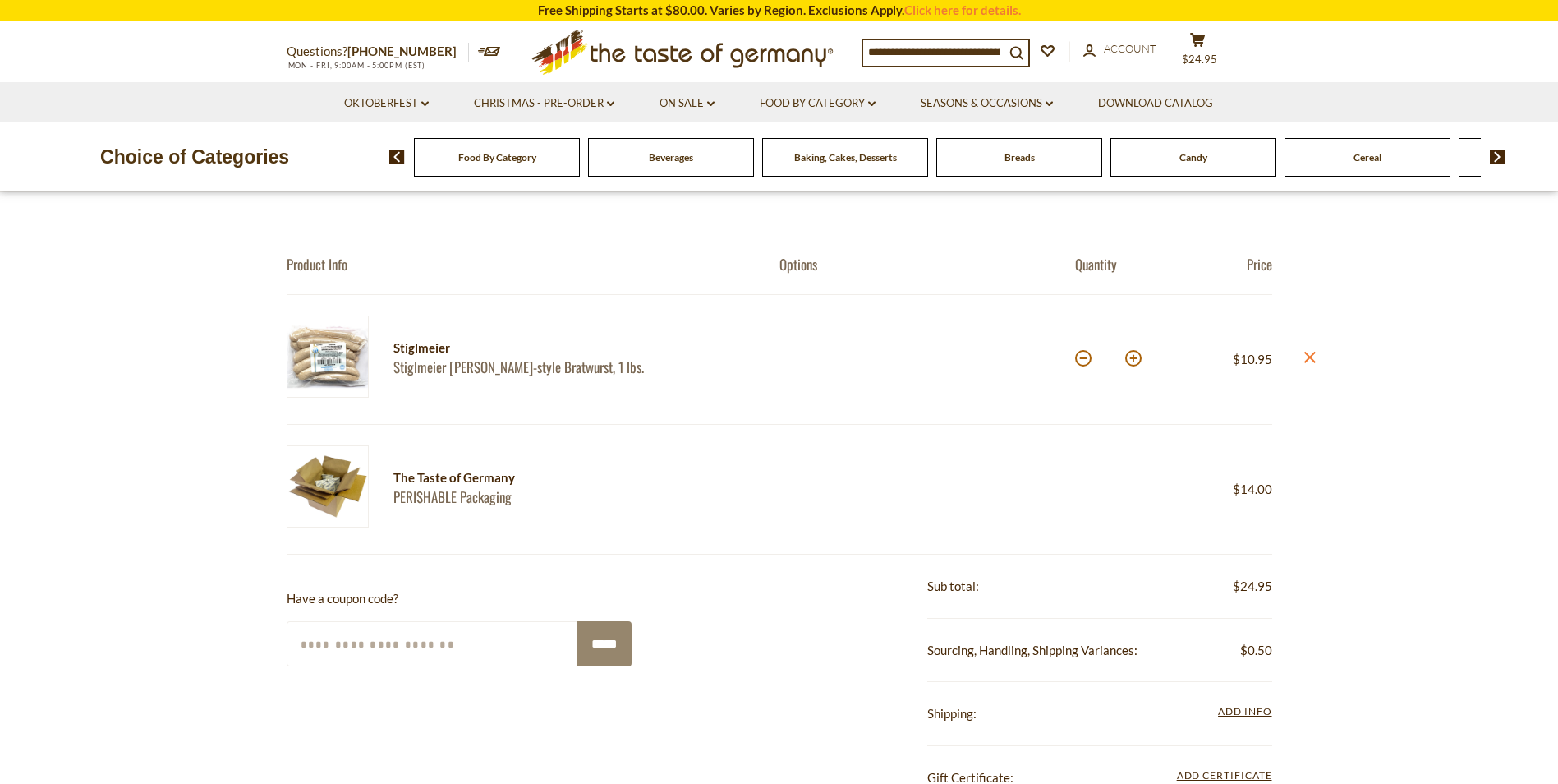
scroll to position [140, 0]
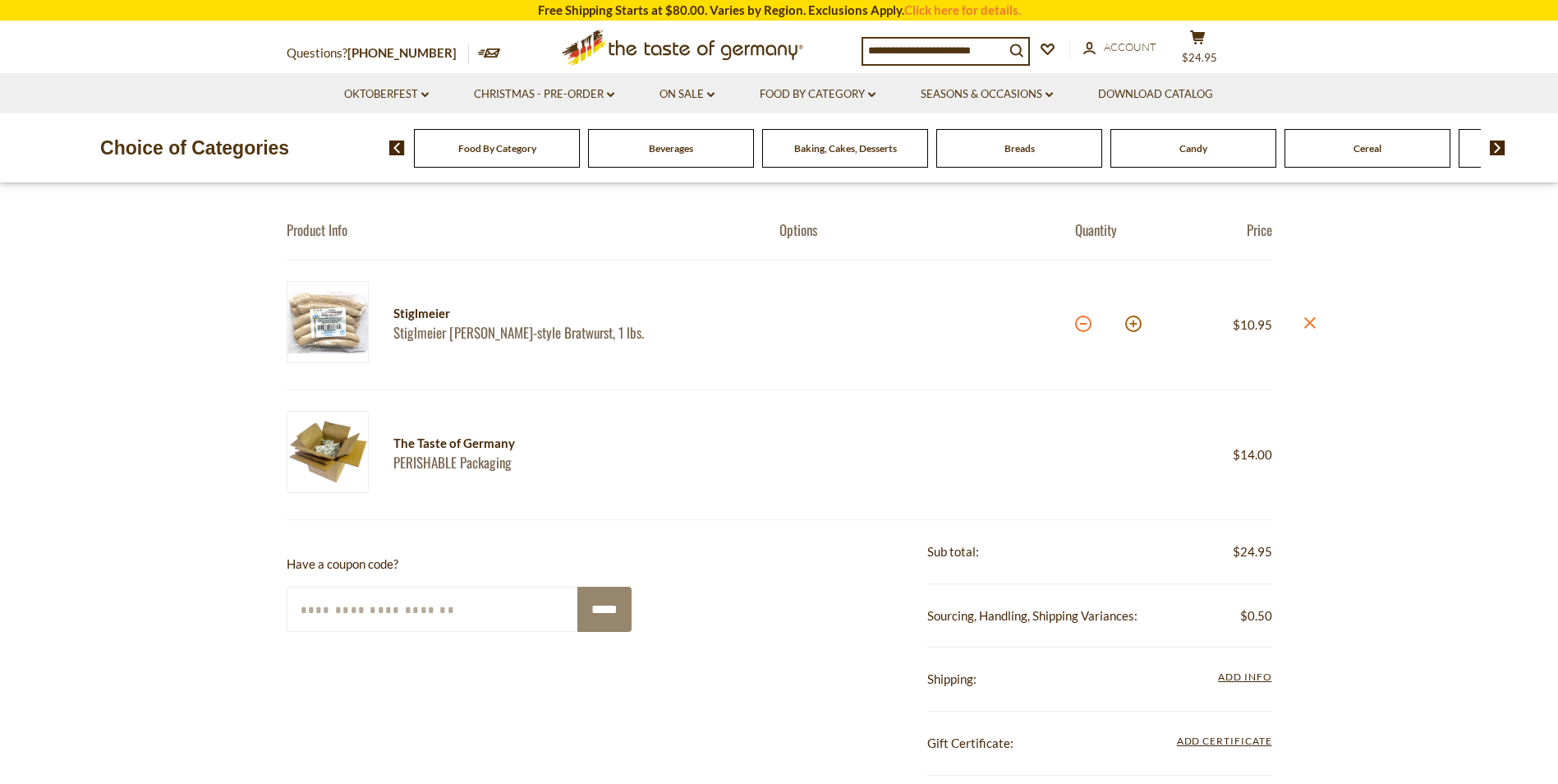
click at [1080, 326] on button at bounding box center [1083, 323] width 17 height 17
type input "*"
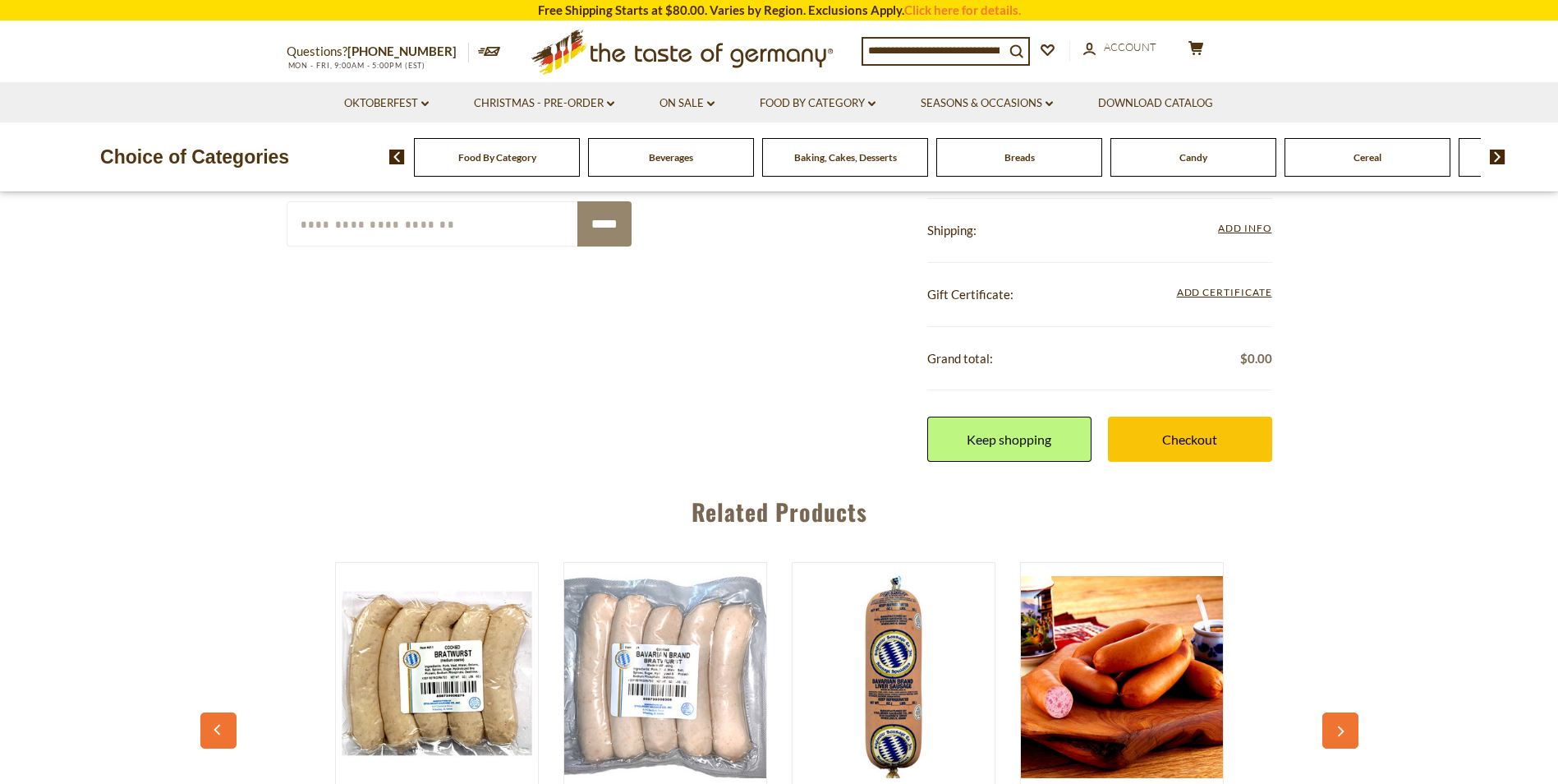
scroll to position [0, 0]
